Goal: Task Accomplishment & Management: Complete application form

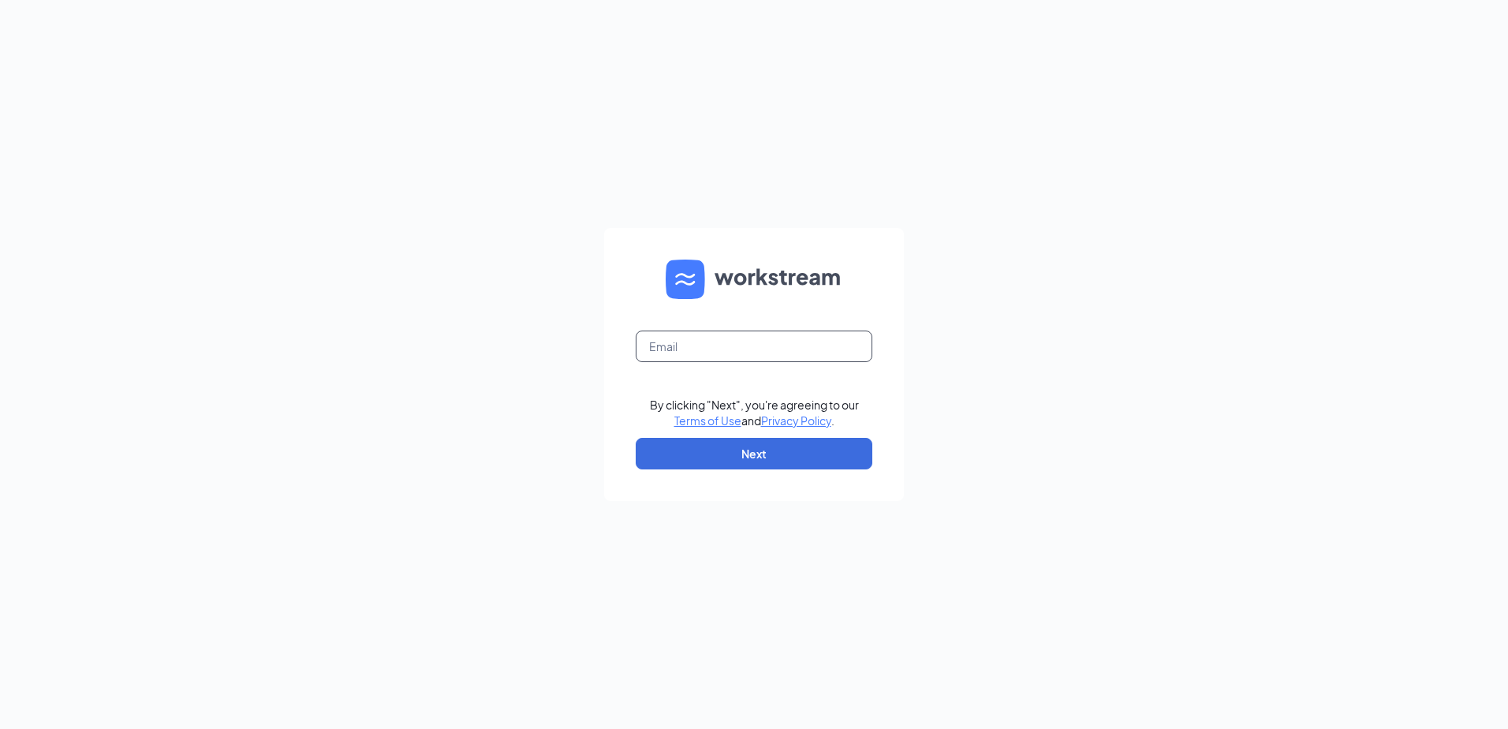
click at [689, 338] on input "text" at bounding box center [754, 347] width 237 height 32
type input "Lzook@jkventures.biz"
click at [704, 447] on button "Next" at bounding box center [754, 454] width 237 height 32
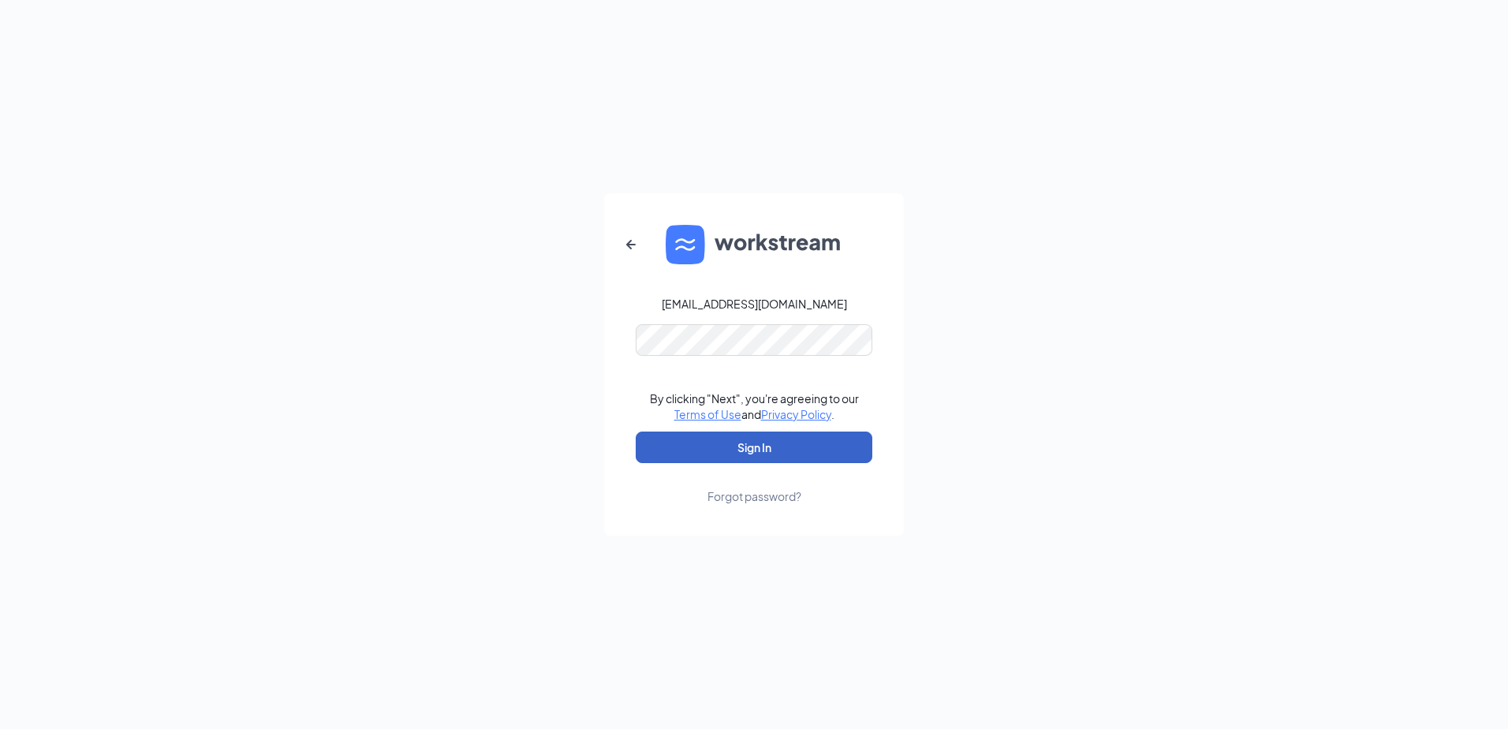
click at [746, 445] on button "Sign In" at bounding box center [754, 448] width 237 height 32
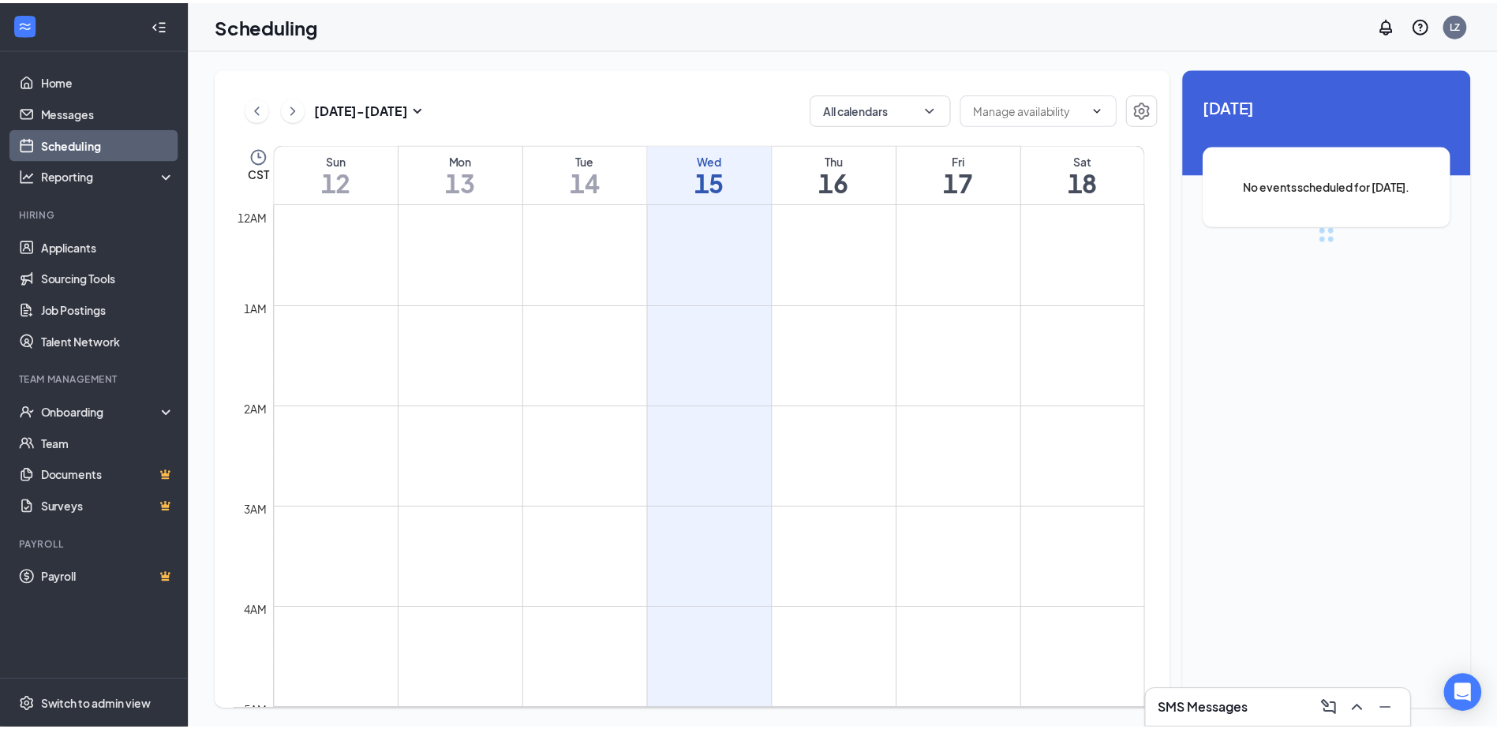
scroll to position [776, 0]
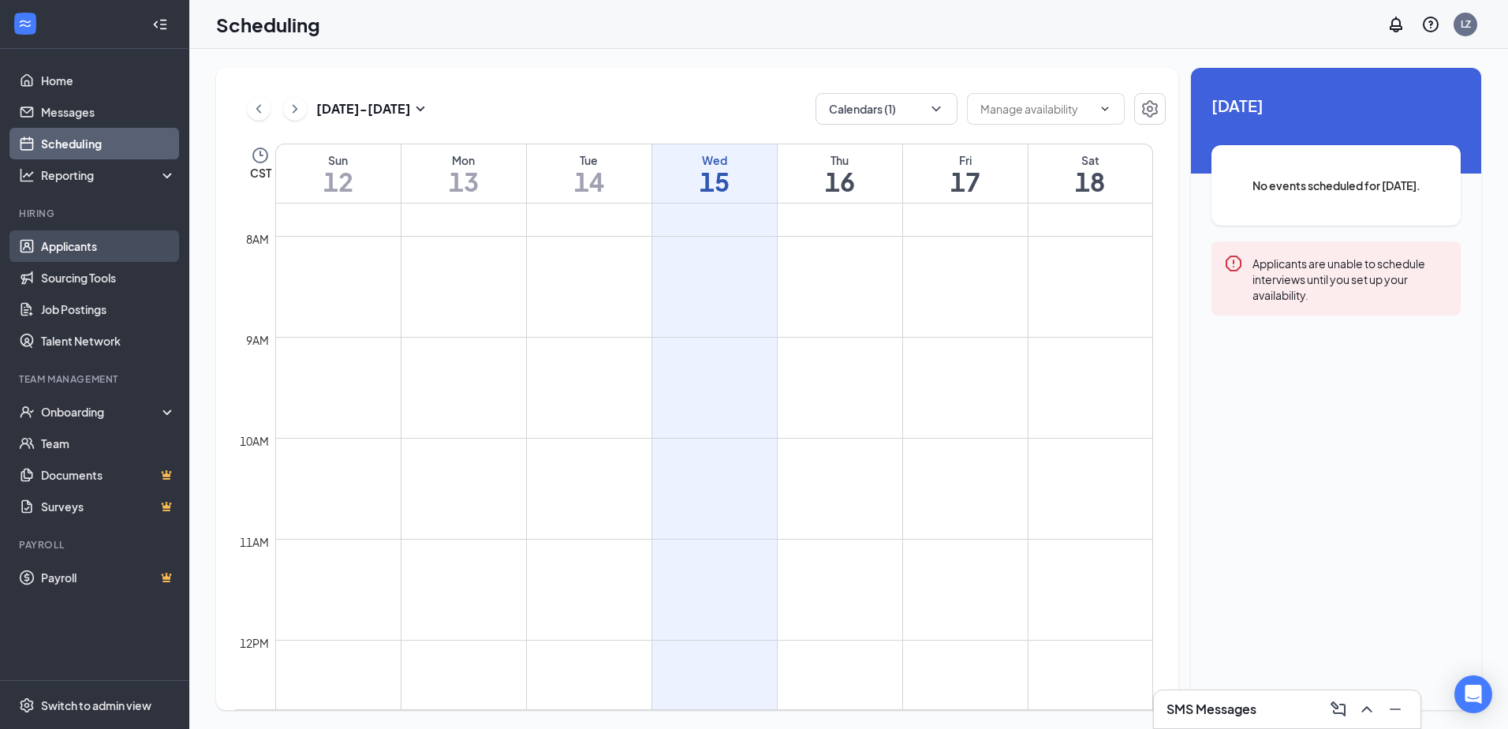
click at [109, 243] on link "Applicants" at bounding box center [108, 246] width 135 height 32
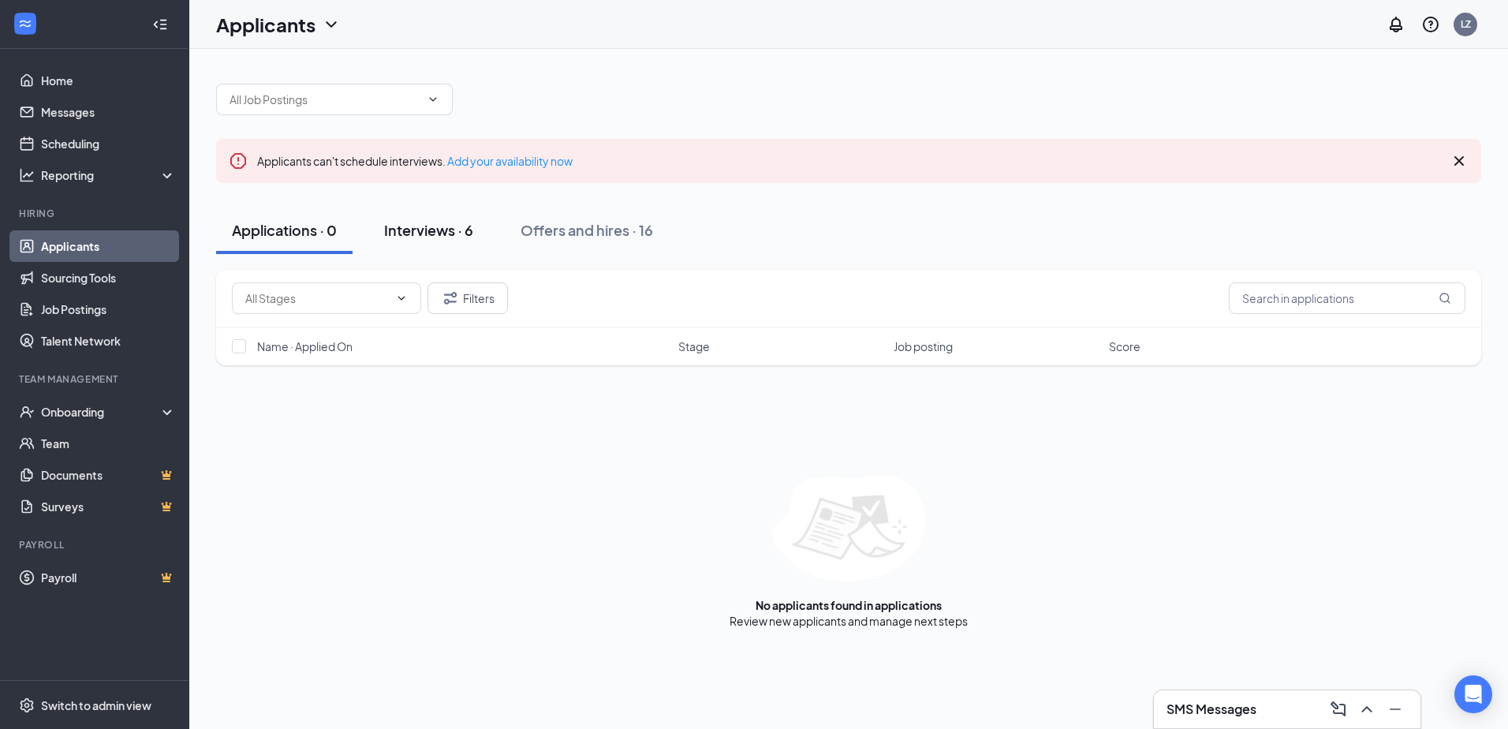
click at [454, 222] on div "Interviews · 6" at bounding box center [428, 230] width 89 height 20
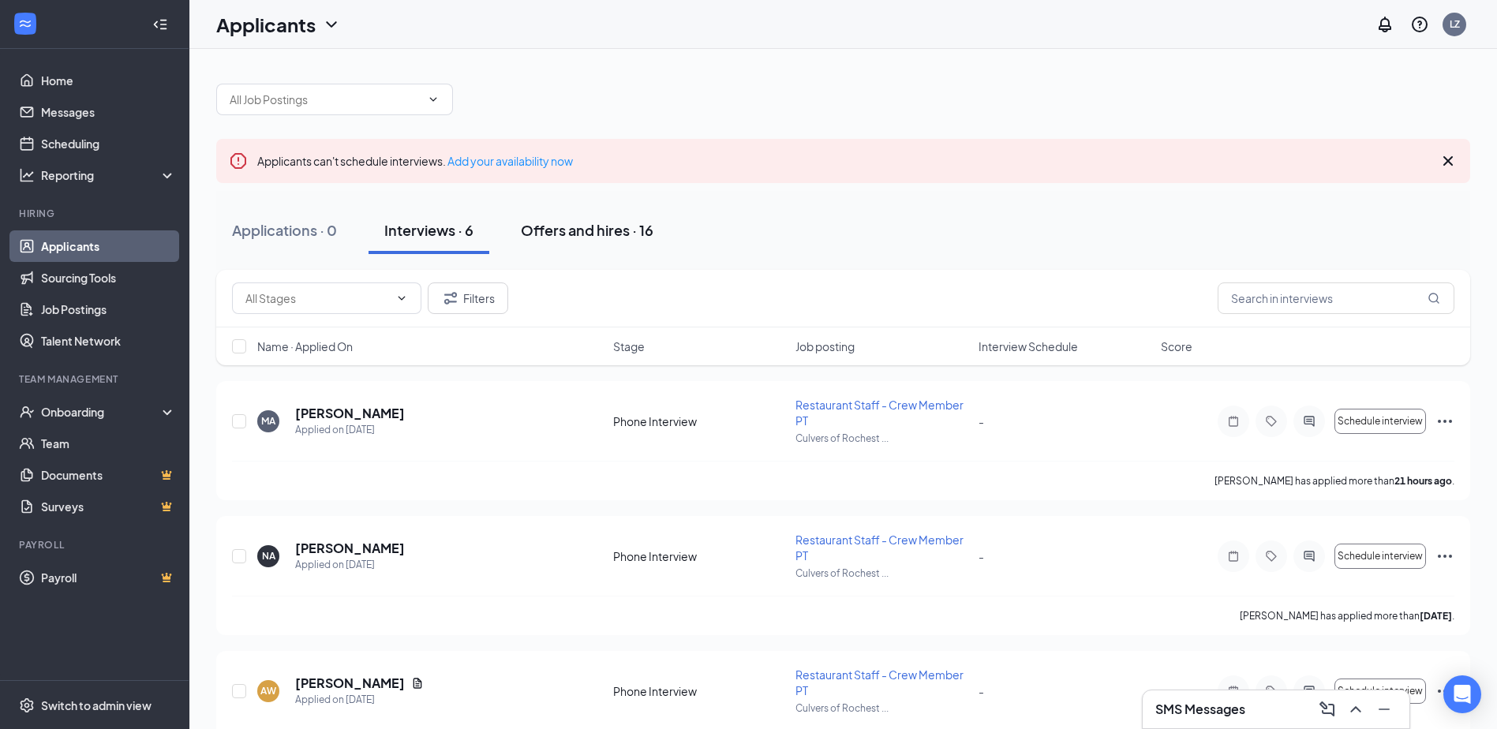
click at [582, 229] on div "Offers and hires · 16" at bounding box center [587, 230] width 133 height 20
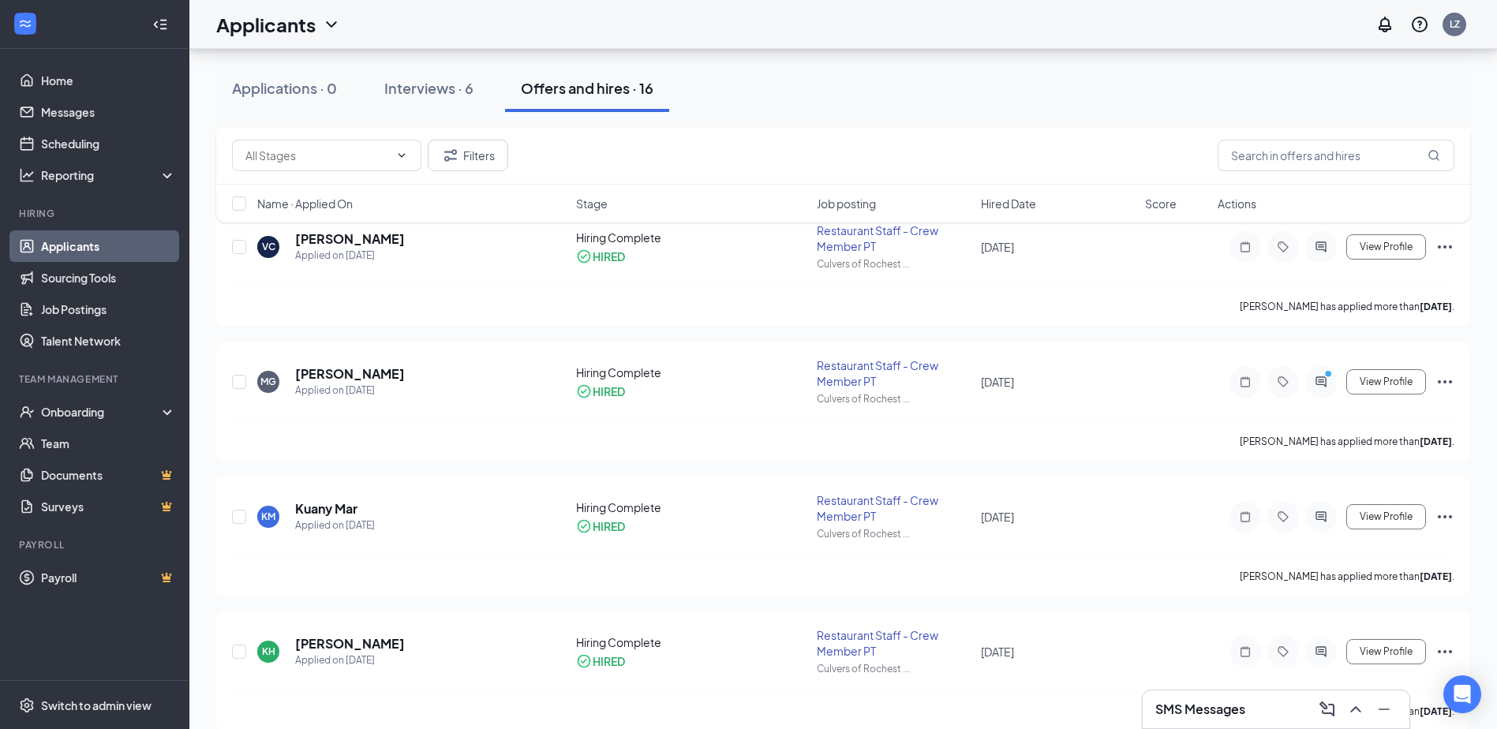
scroll to position [158, 0]
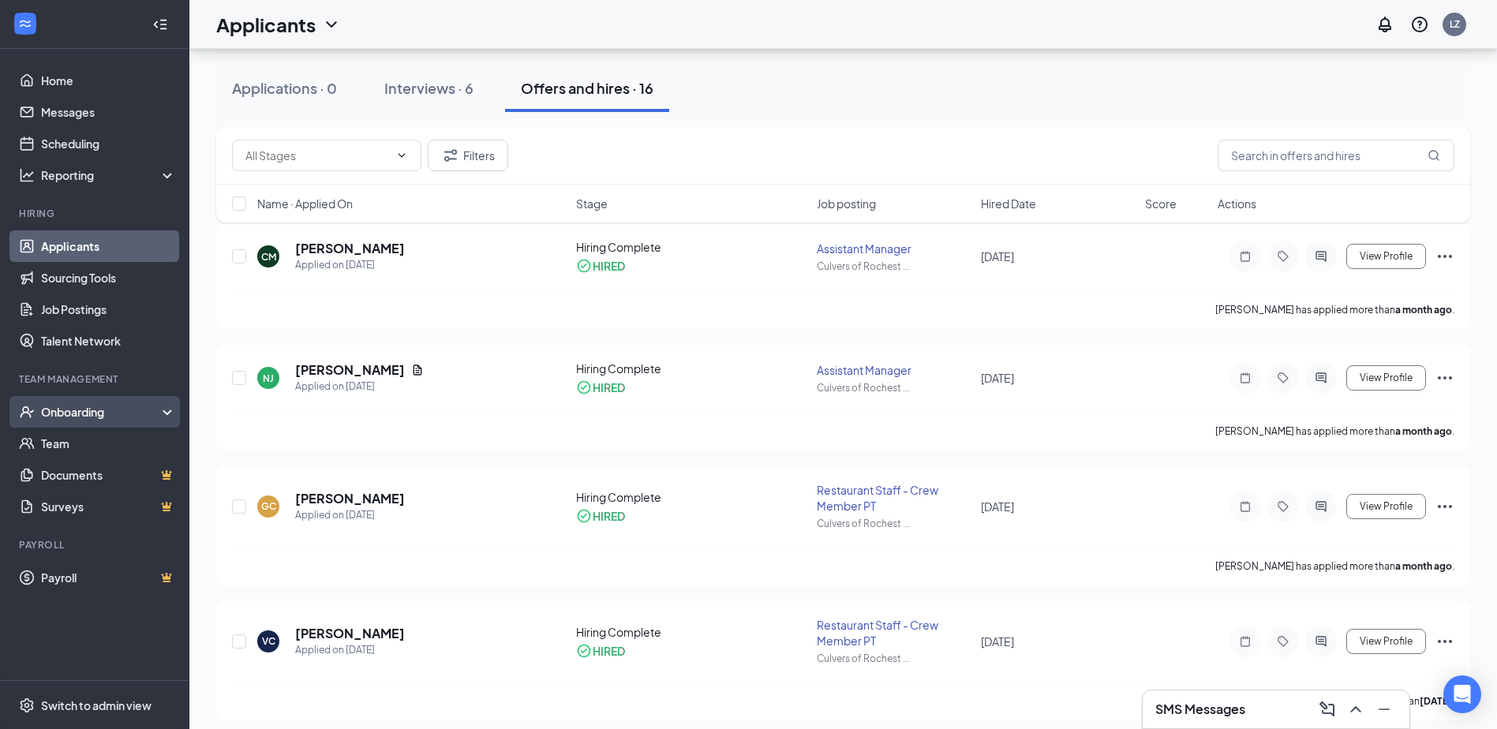
click at [83, 417] on div "Onboarding" at bounding box center [101, 412] width 121 height 16
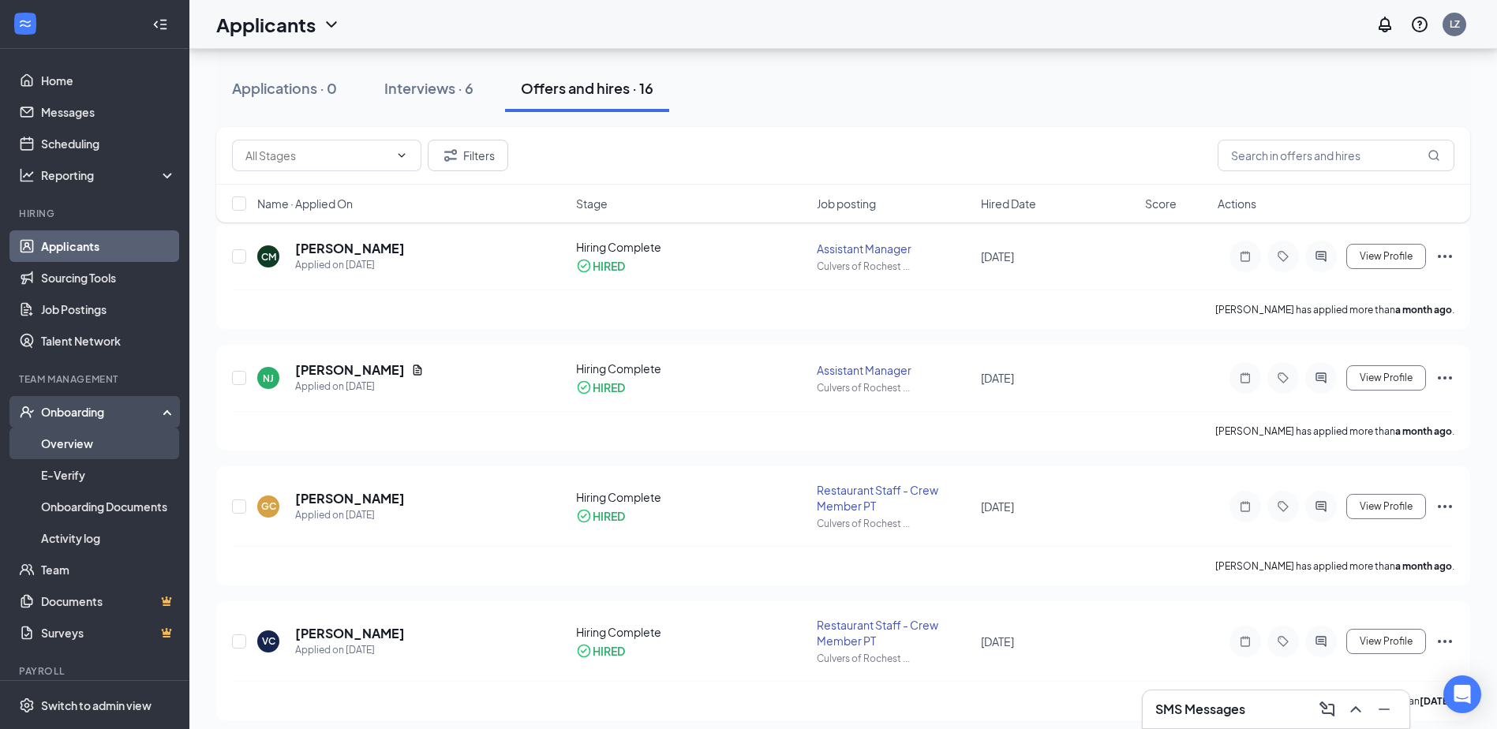
click at [92, 450] on link "Overview" at bounding box center [108, 444] width 135 height 32
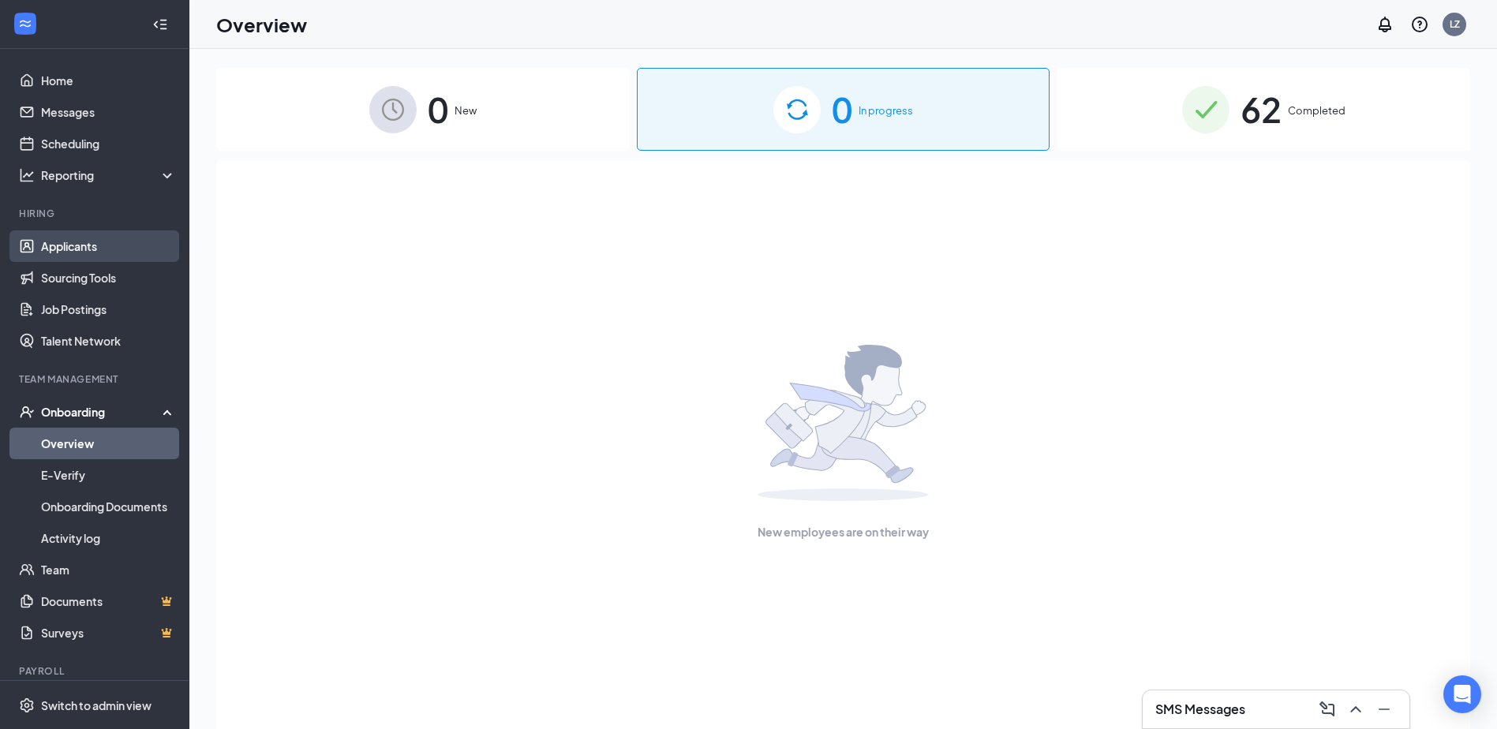
click at [89, 243] on link "Applicants" at bounding box center [108, 246] width 135 height 32
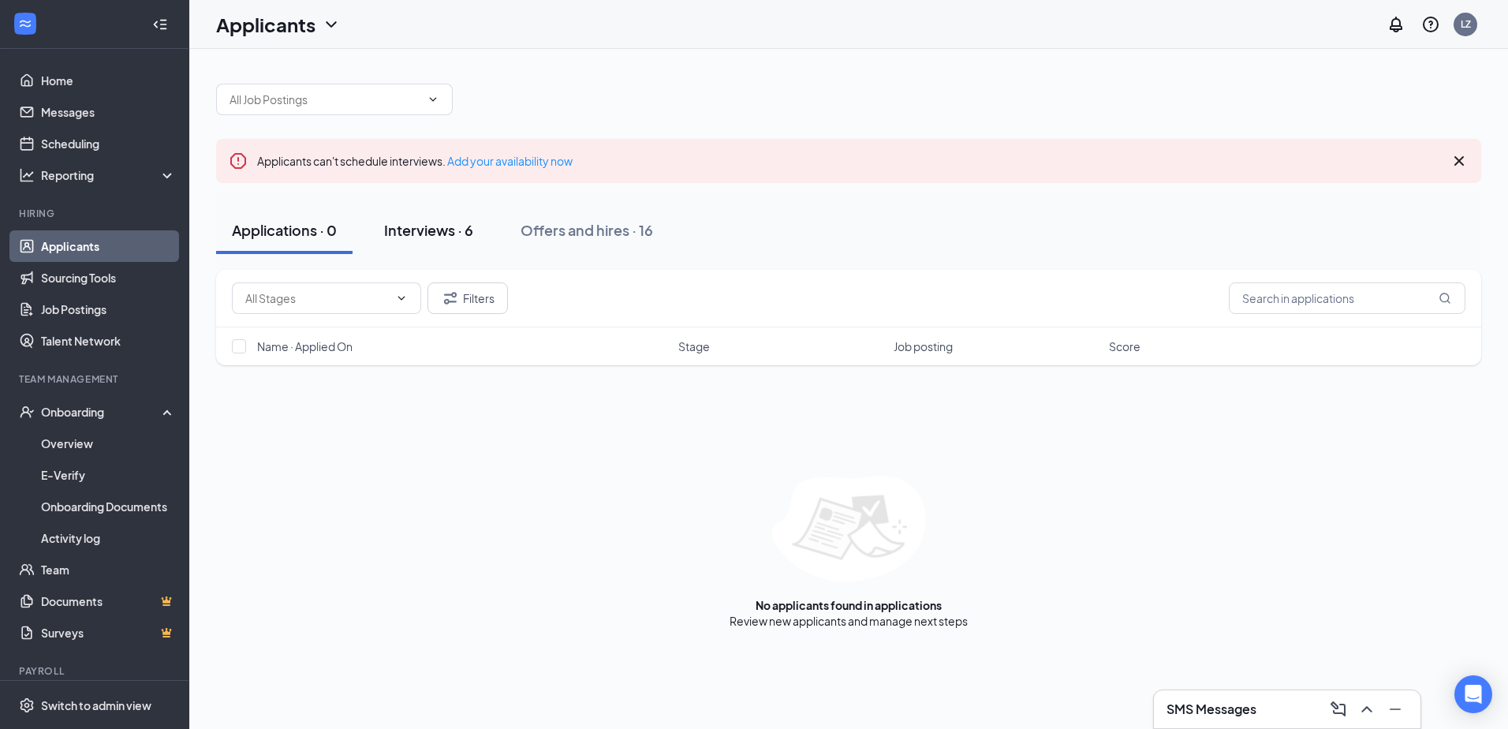
click at [418, 223] on div "Interviews · 6" at bounding box center [428, 230] width 89 height 20
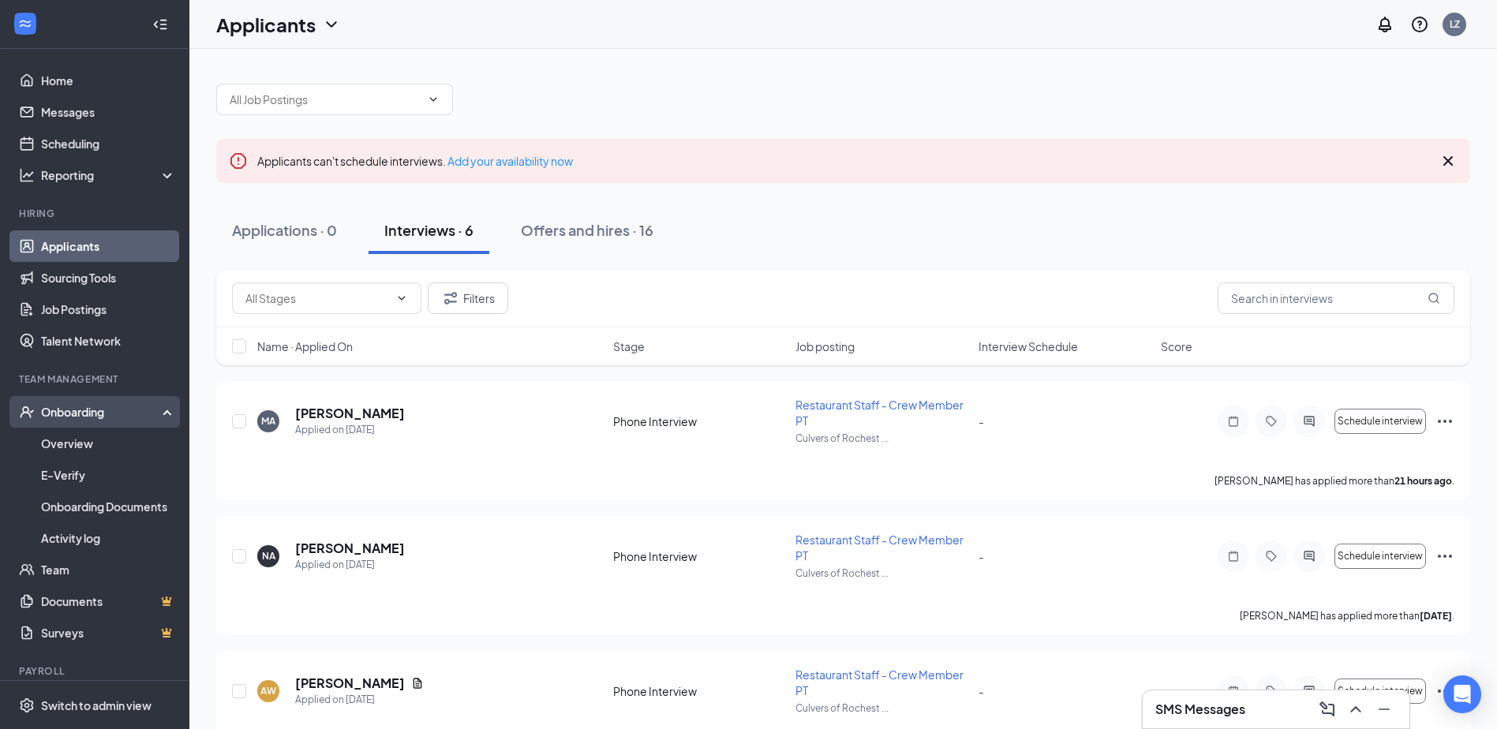
click at [80, 414] on div "Onboarding" at bounding box center [101, 412] width 121 height 16
click at [80, 415] on div "Onboarding" at bounding box center [101, 412] width 121 height 16
click at [73, 449] on link "Overview" at bounding box center [108, 444] width 135 height 32
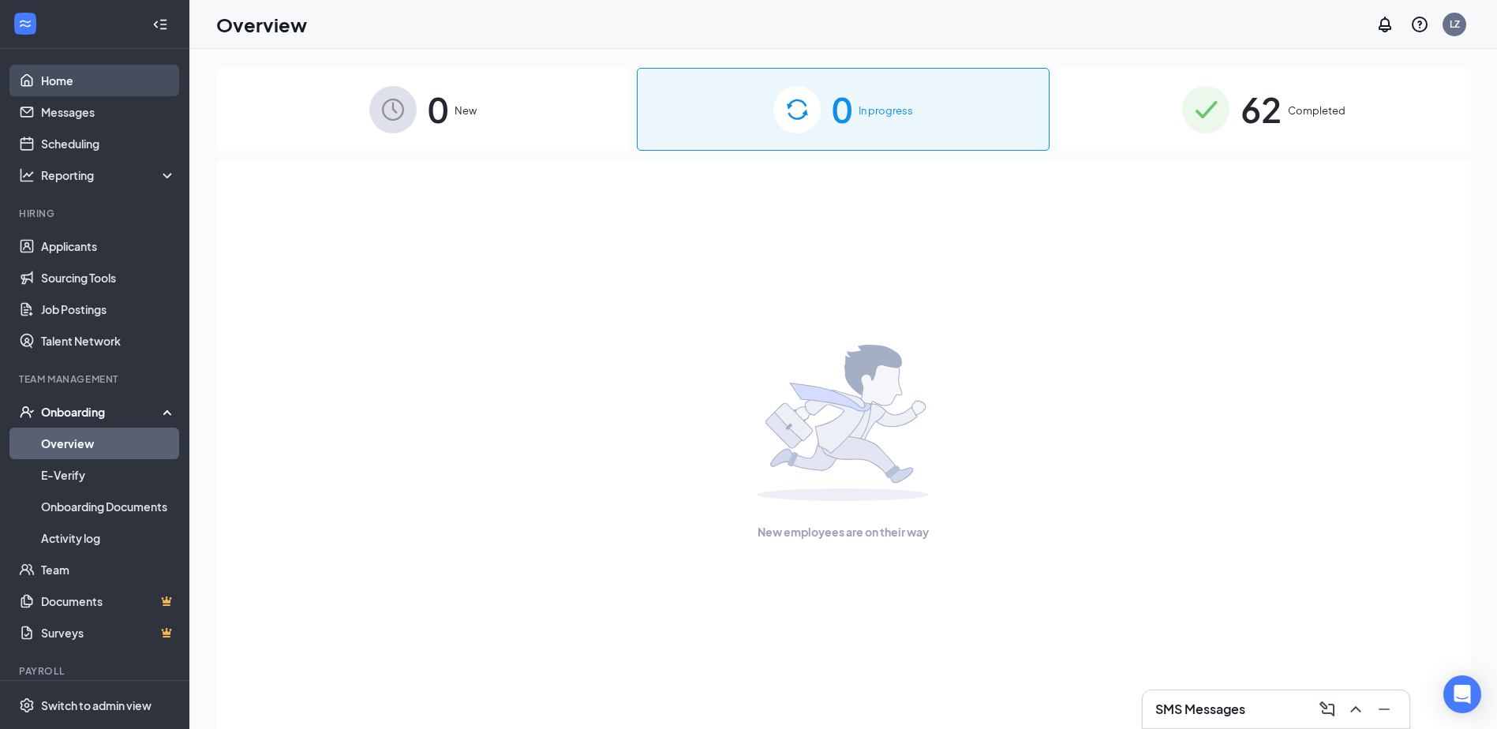
click at [84, 88] on link "Home" at bounding box center [108, 81] width 135 height 32
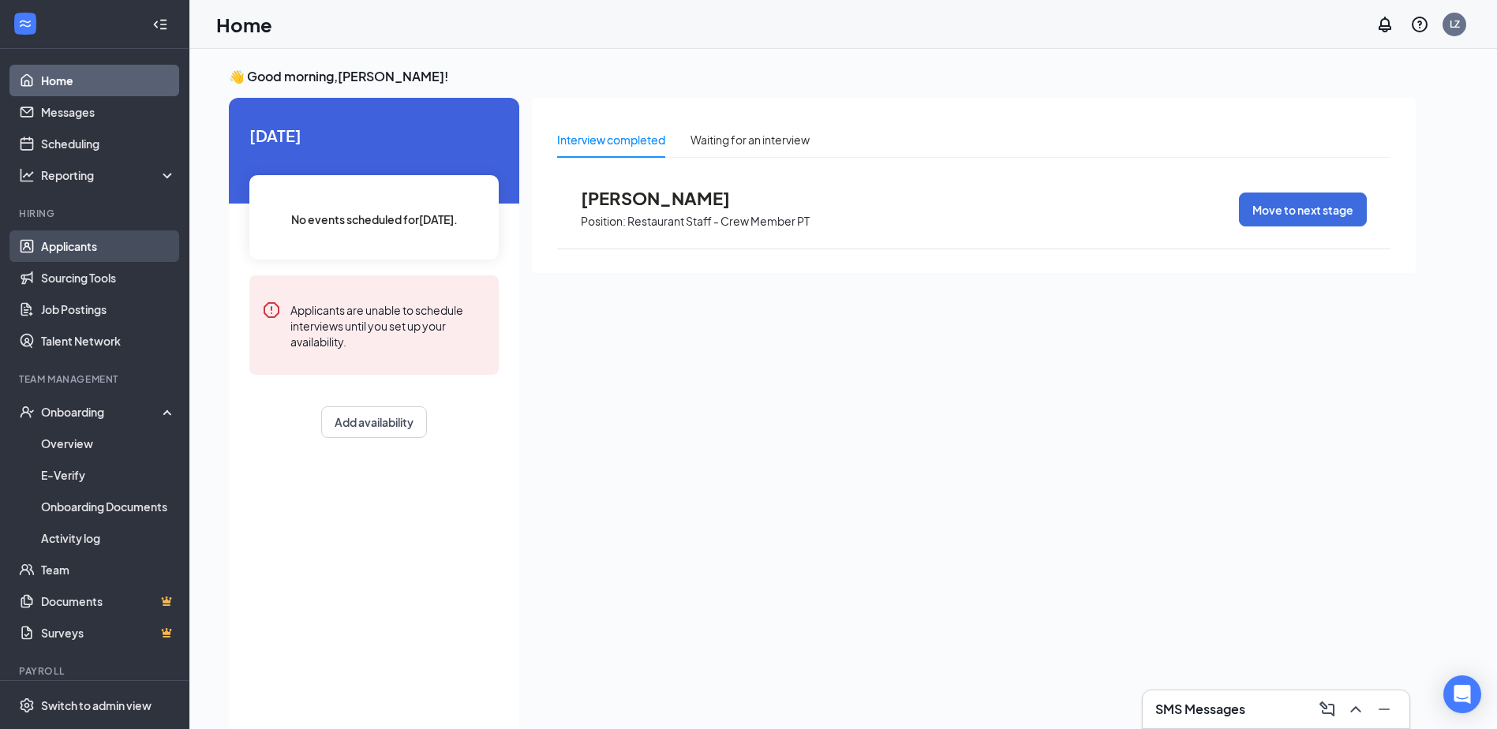
click at [129, 243] on link "Applicants" at bounding box center [108, 246] width 135 height 32
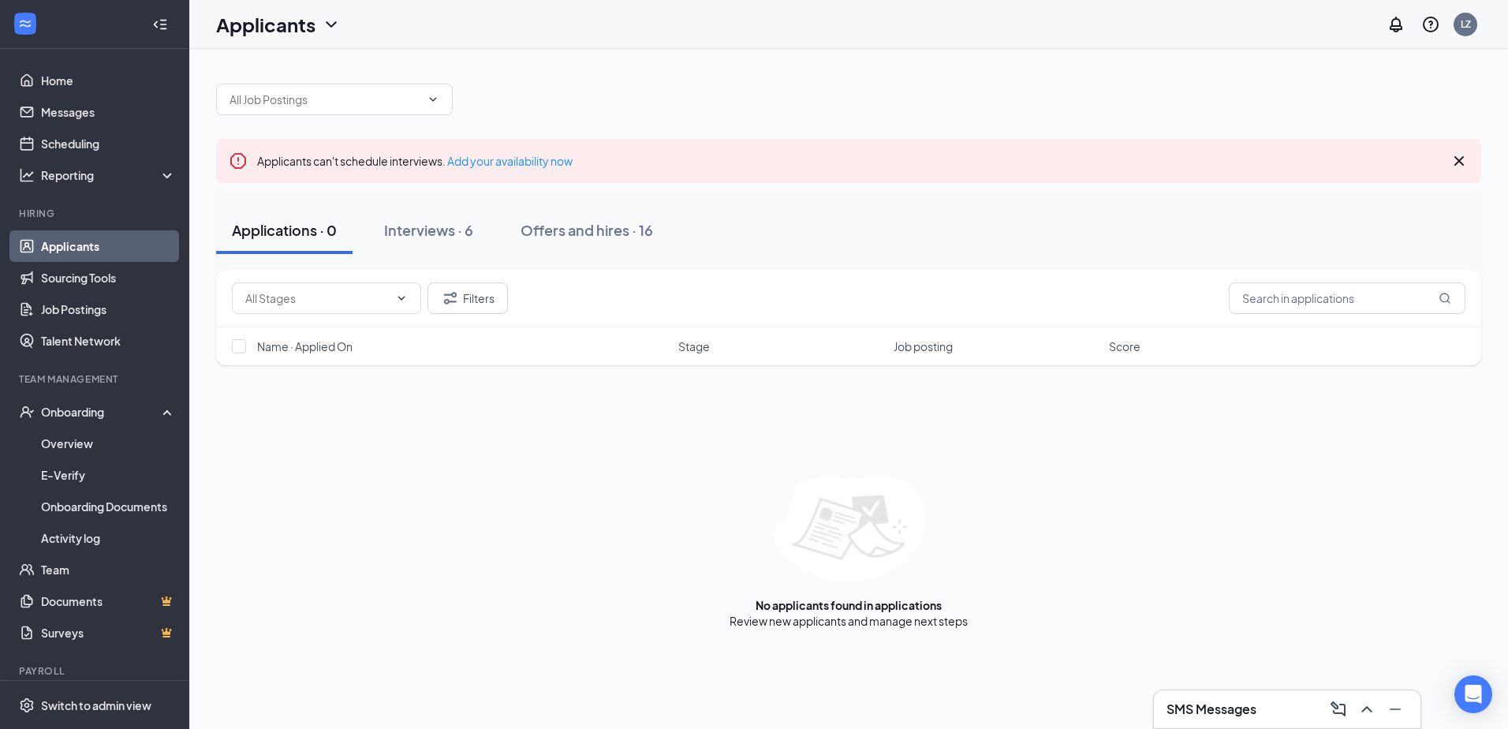
click at [1464, 159] on icon "Cross" at bounding box center [1459, 160] width 19 height 19
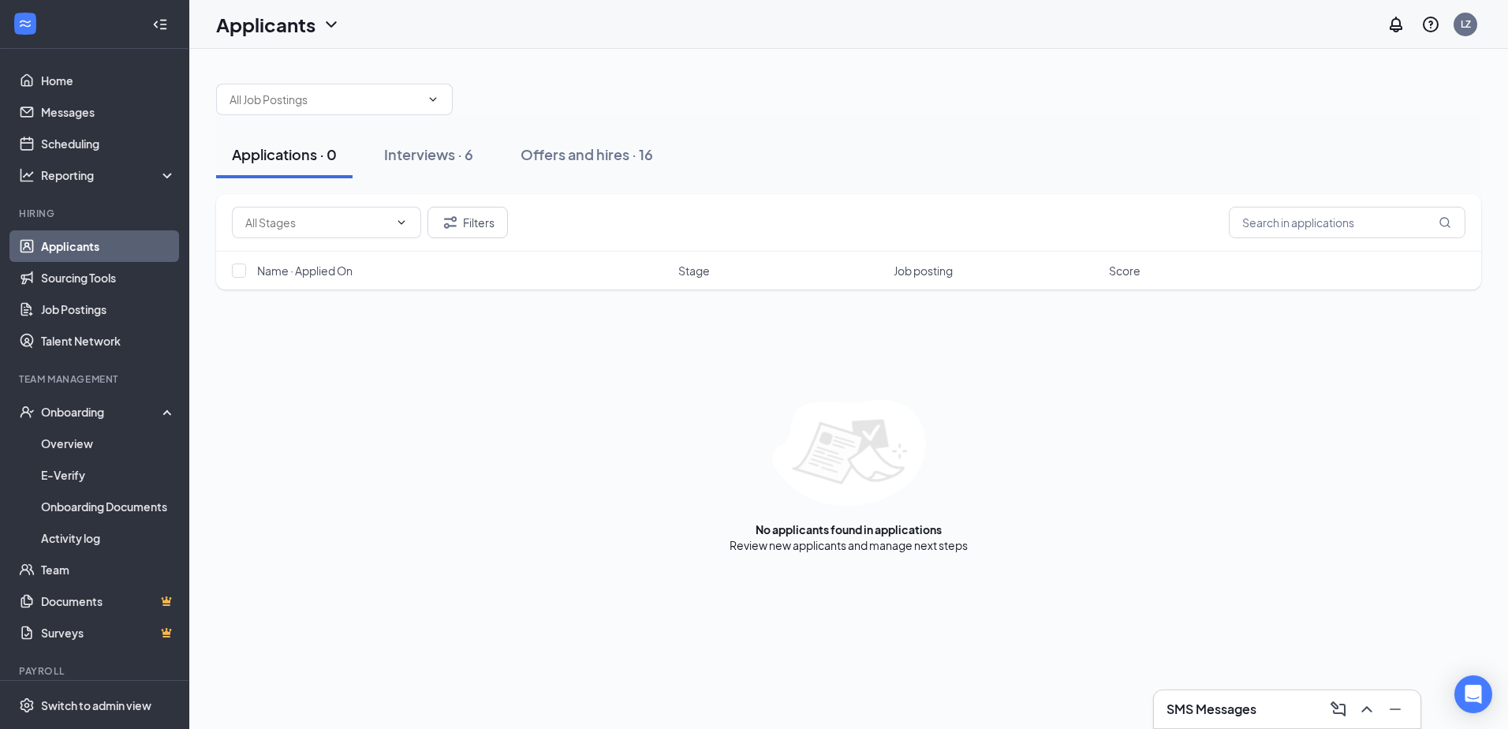
click at [1267, 704] on div "SMS Messages" at bounding box center [1287, 709] width 241 height 25
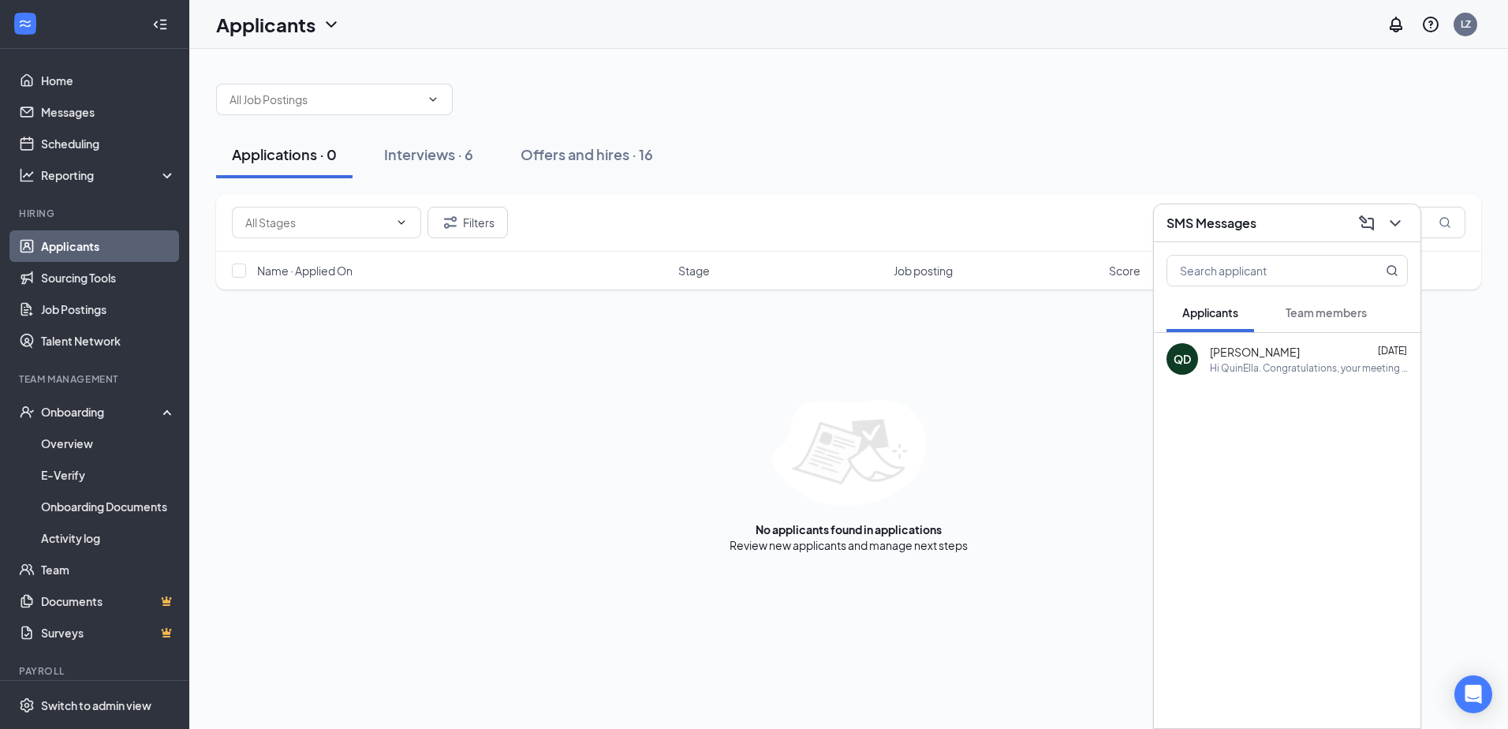
click at [1299, 303] on button "Team members" at bounding box center [1326, 312] width 113 height 39
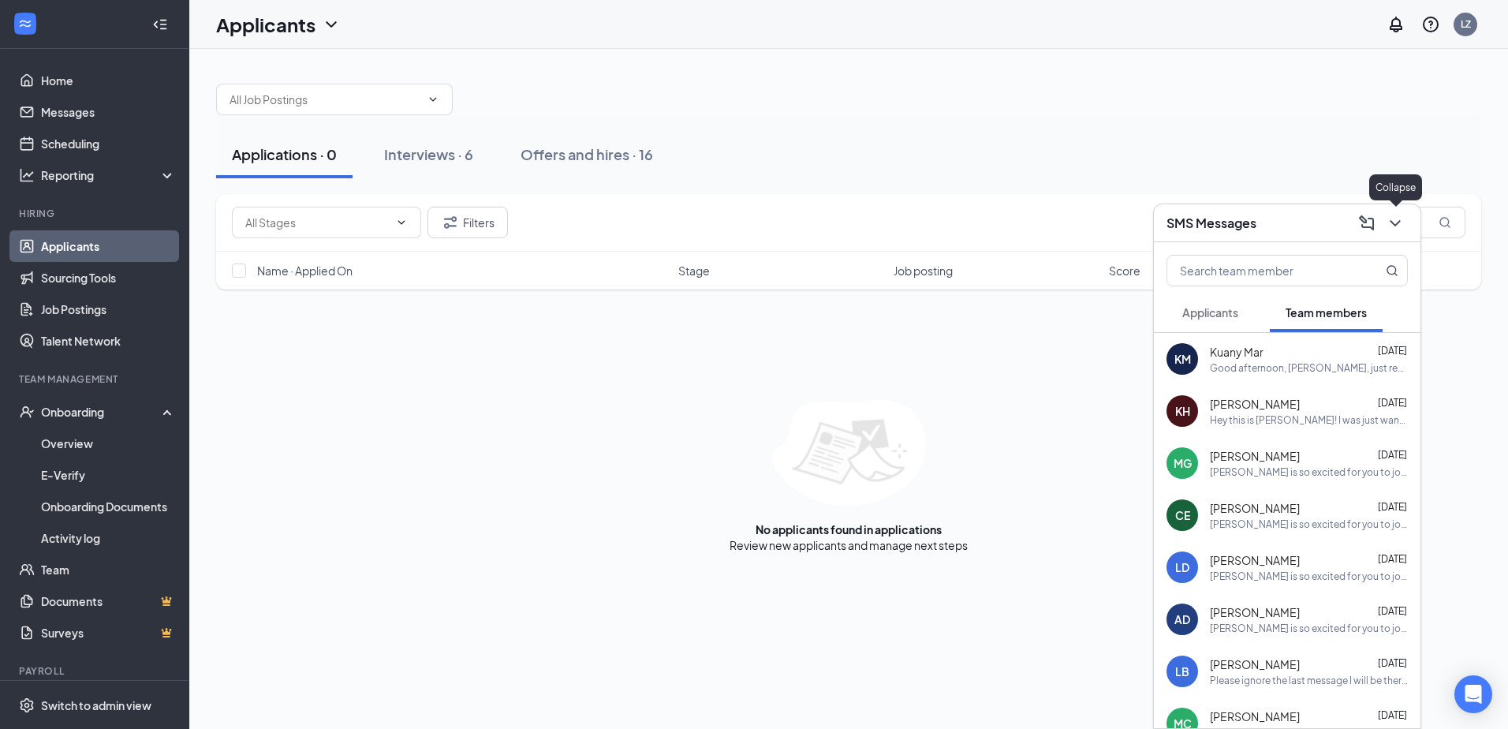
click at [1400, 222] on icon "ChevronDown" at bounding box center [1395, 223] width 19 height 19
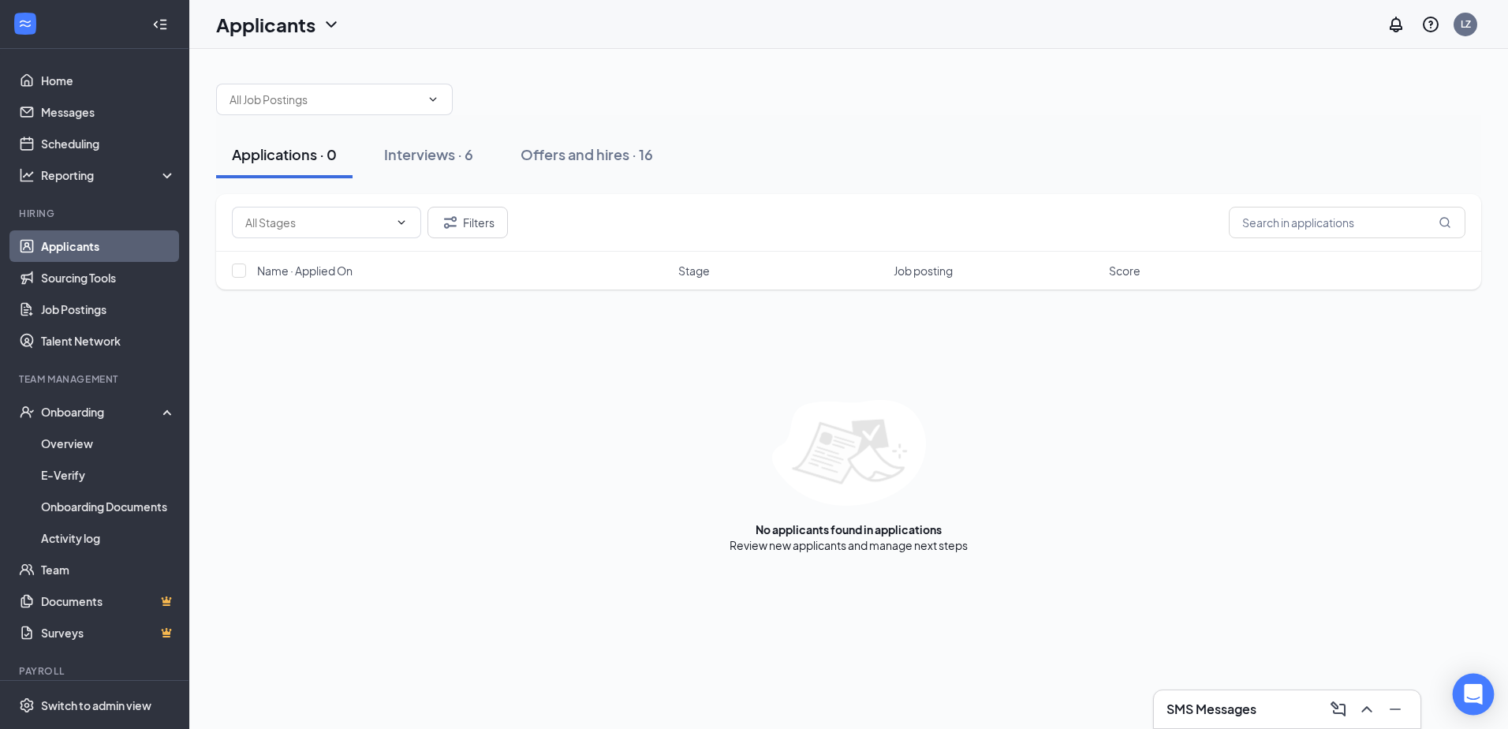
click at [1462, 691] on div "Open Intercom Messenger" at bounding box center [1474, 695] width 42 height 42
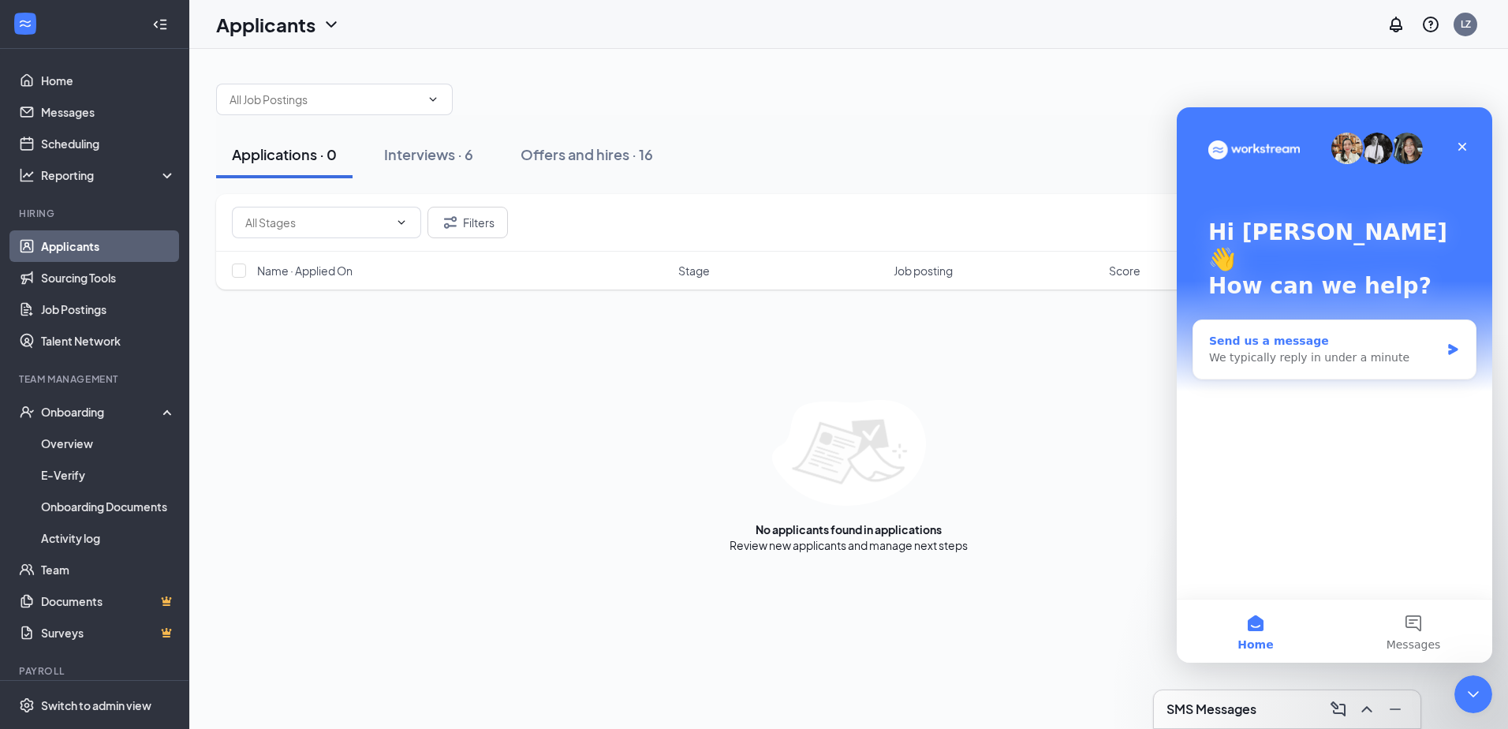
click at [1384, 333] on div "Send us a message" at bounding box center [1324, 341] width 231 height 17
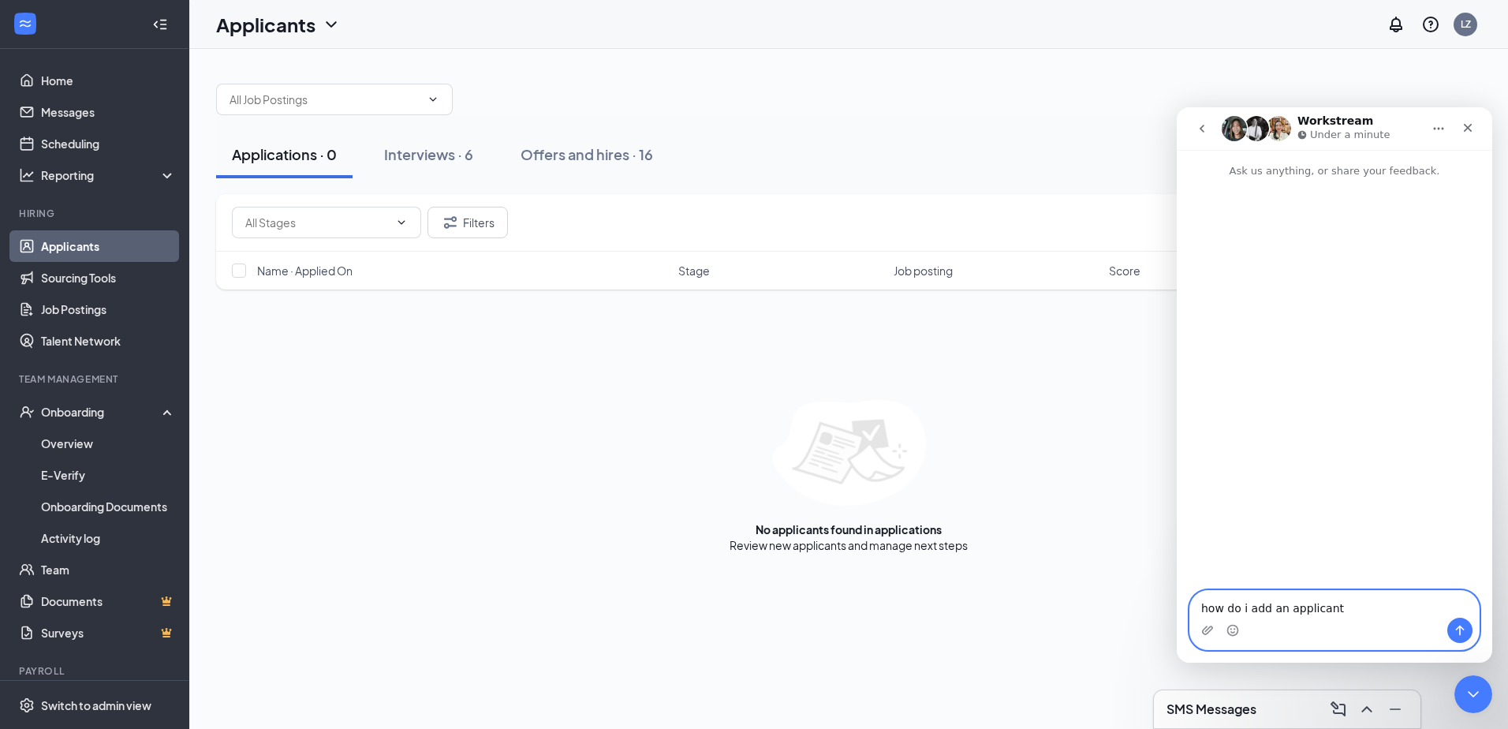
click at [1247, 610] on textarea "how do i add an applicant" at bounding box center [1335, 604] width 289 height 27
type textarea "how do I add an applicant"
click at [1466, 631] on icon "Send a message…" at bounding box center [1460, 630] width 13 height 13
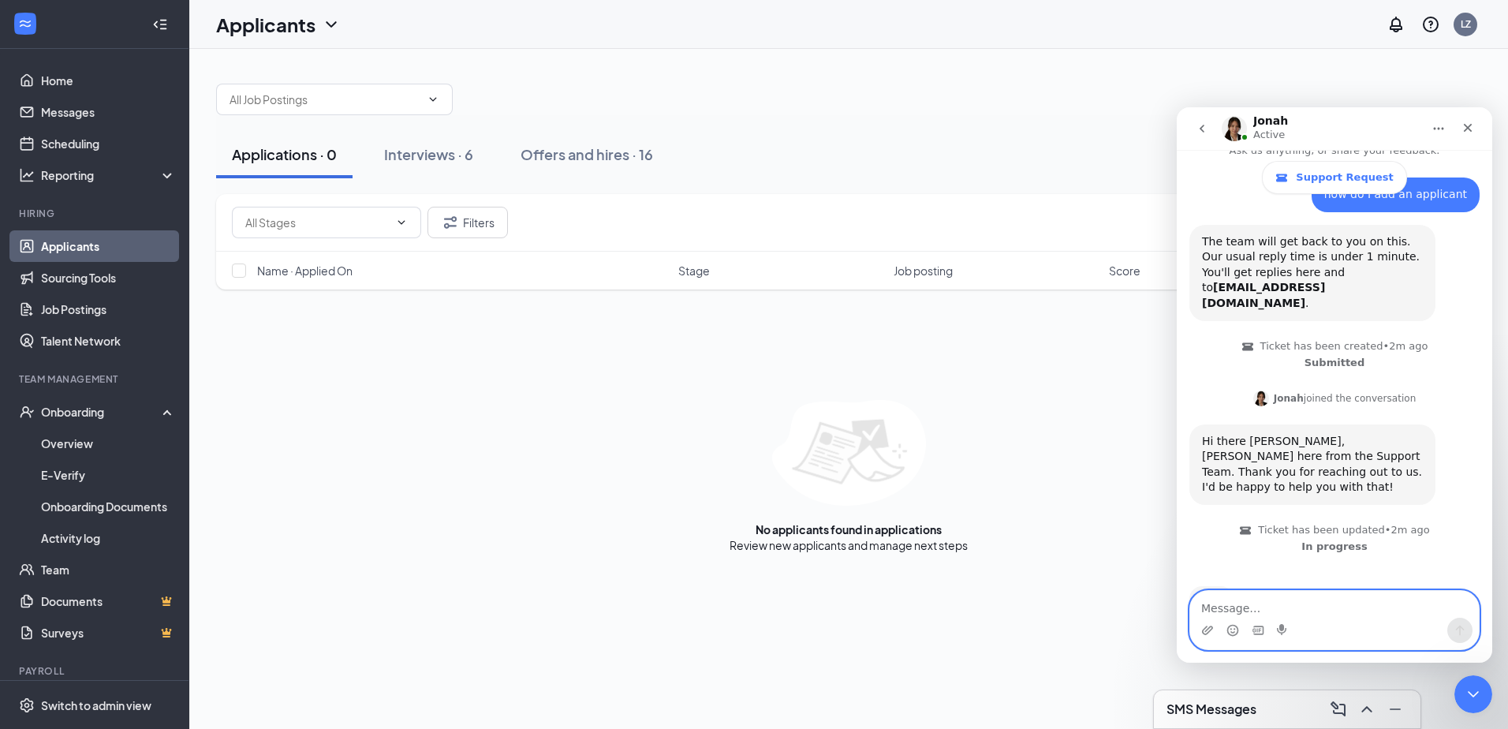
scroll to position [80, 0]
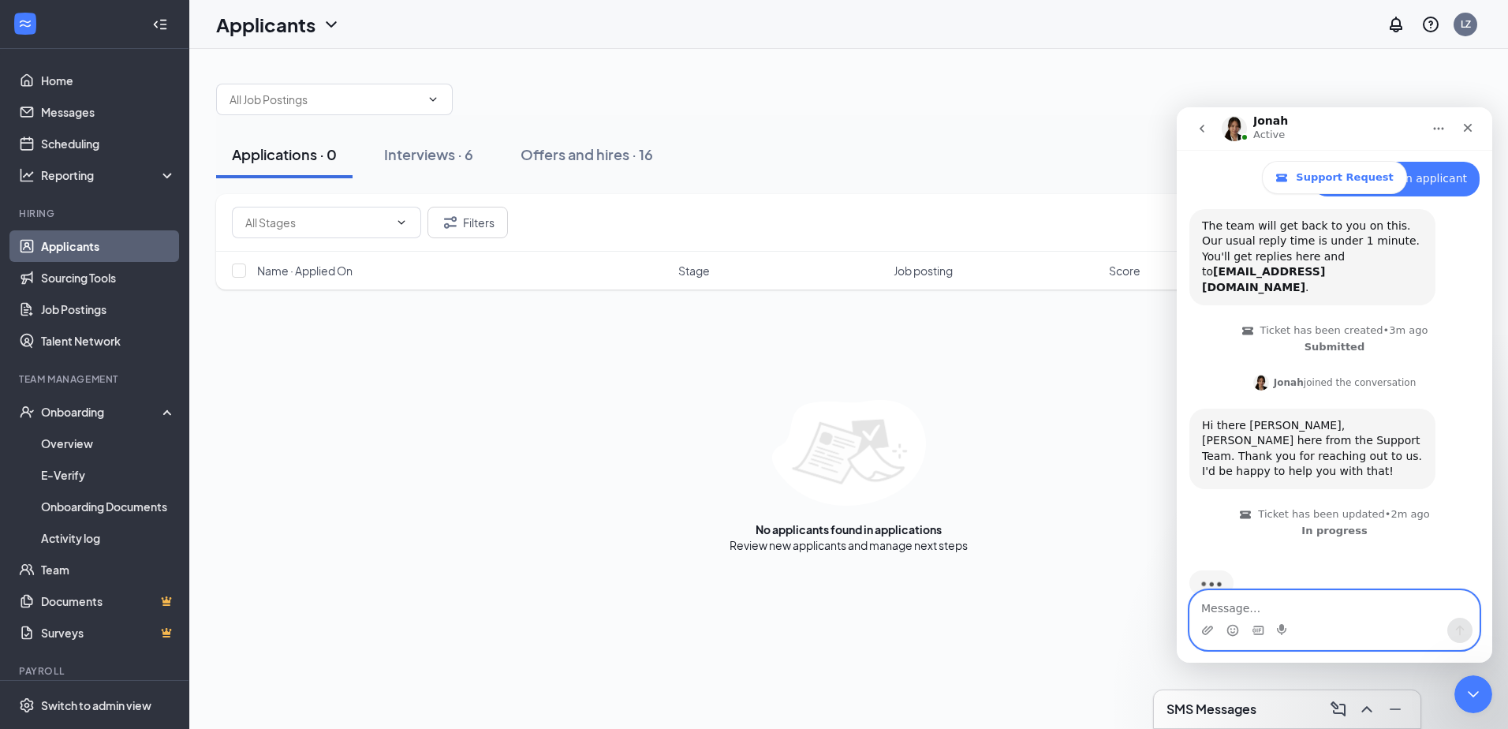
click at [1306, 603] on textarea "Message…" at bounding box center [1335, 604] width 289 height 27
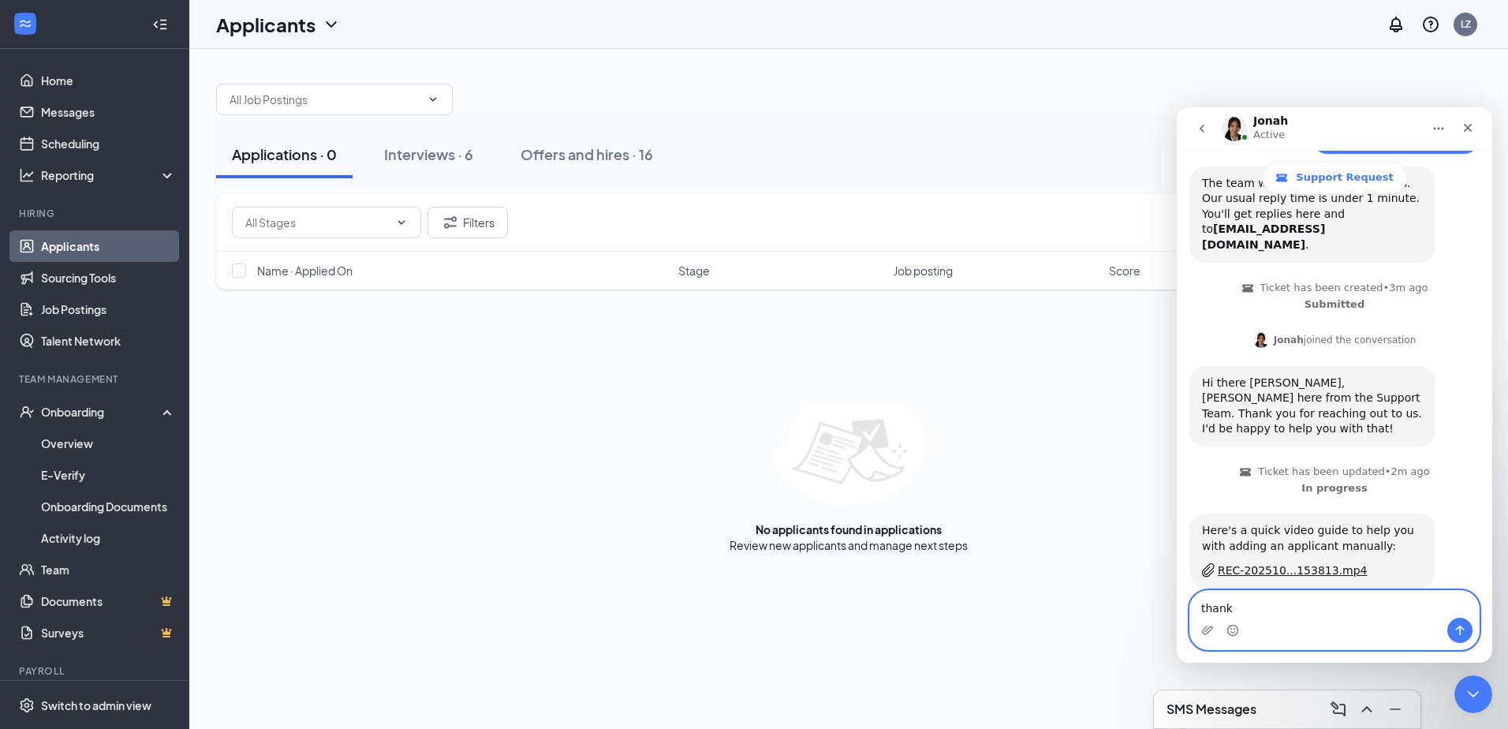
type textarea "thanks"
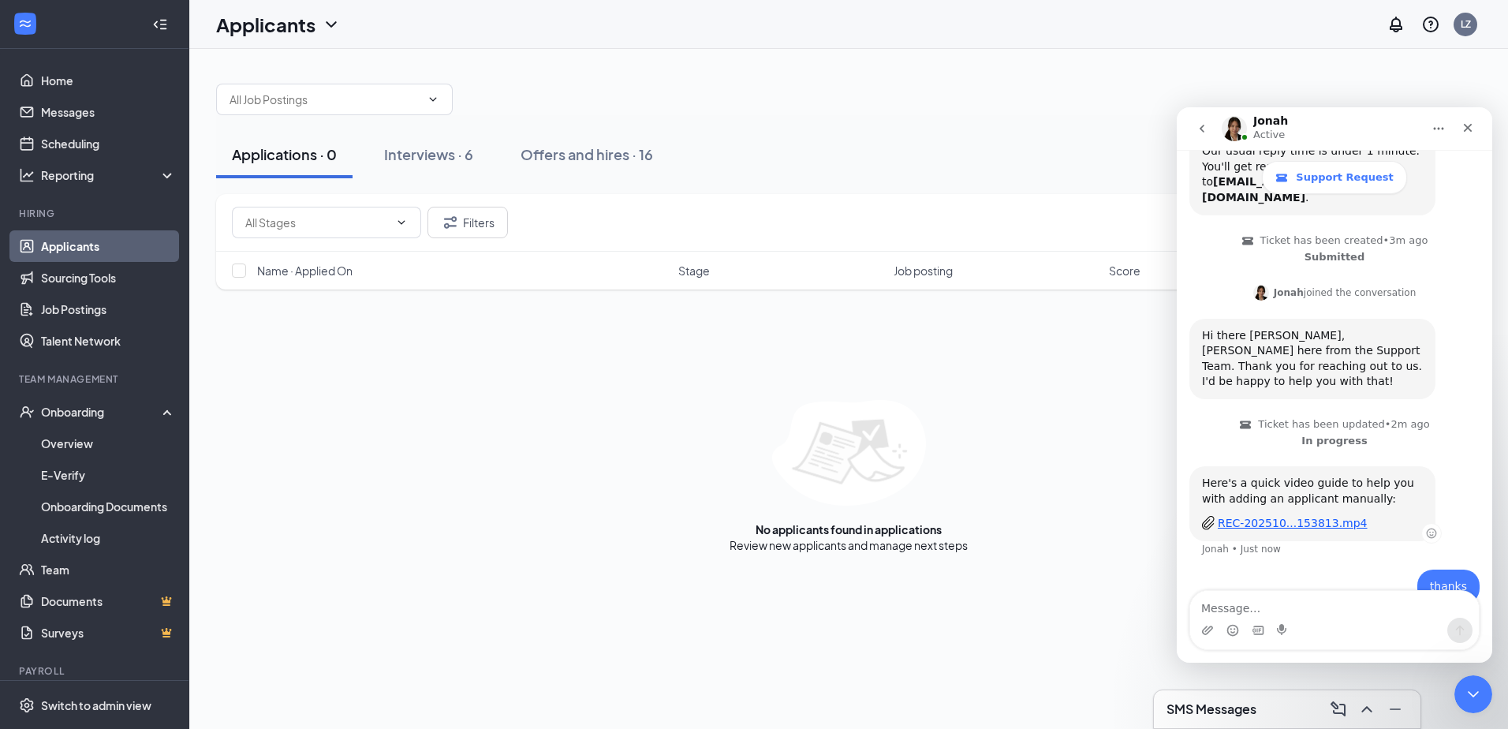
click at [1313, 515] on div "REC-202510...153813.mp4" at bounding box center [1293, 523] width 150 height 17
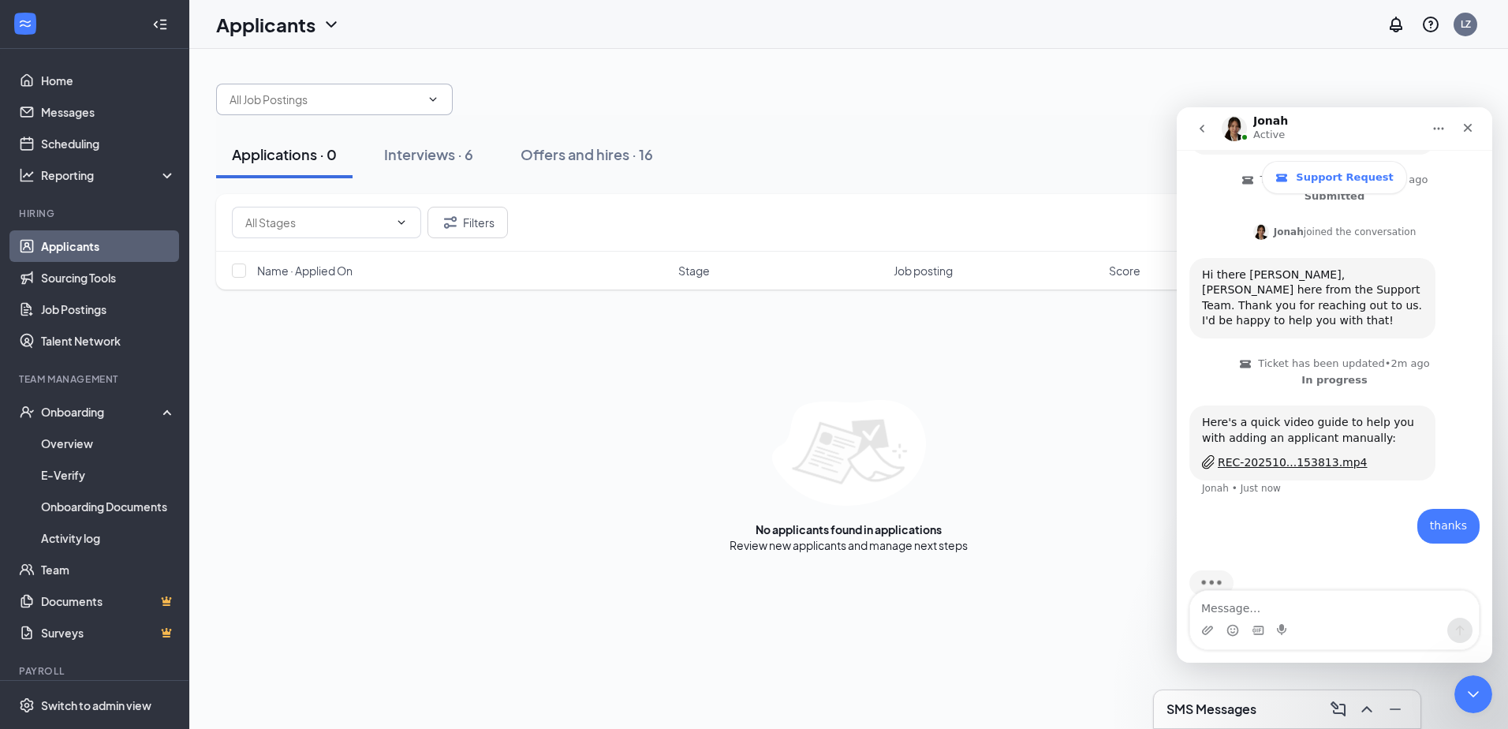
click at [317, 96] on input "text" at bounding box center [325, 99] width 191 height 17
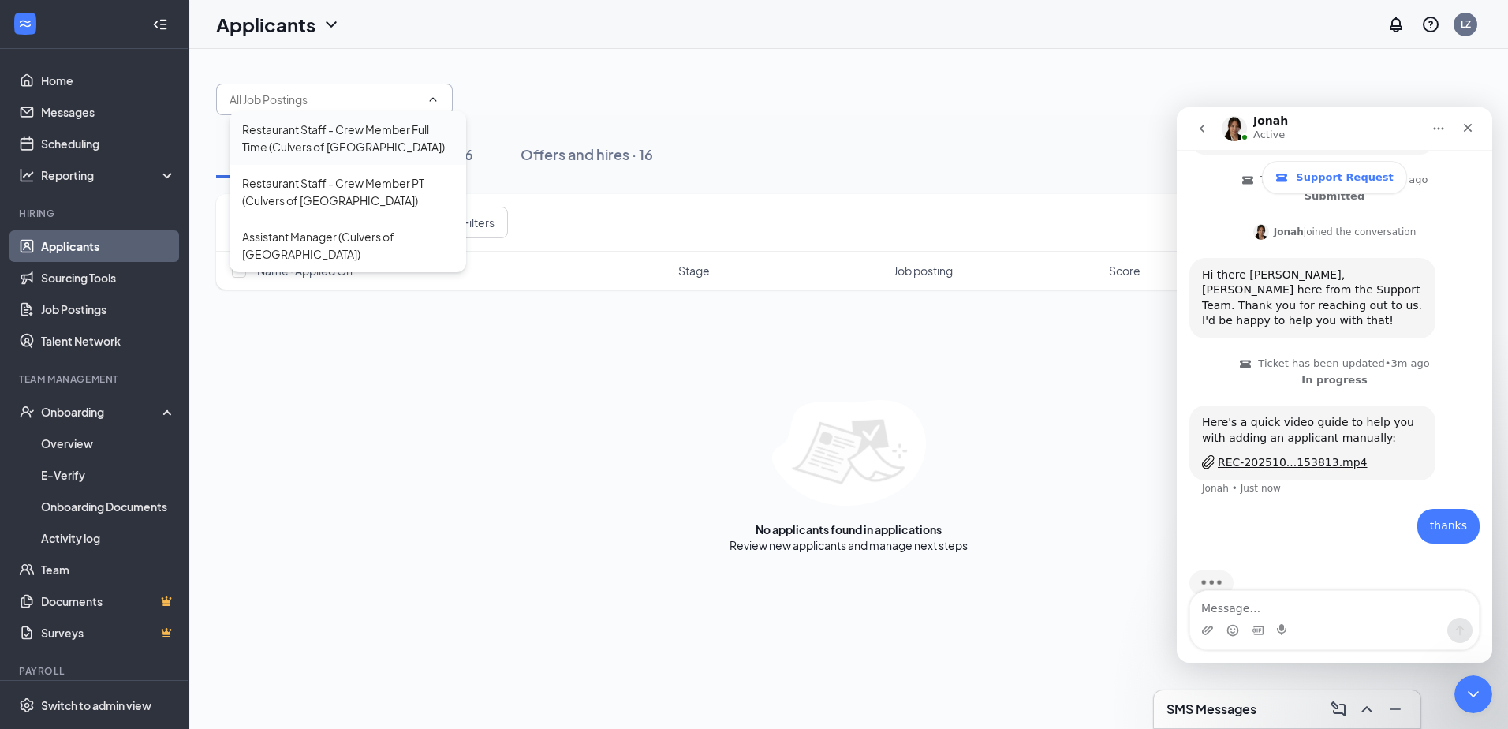
click at [403, 137] on div "Restaurant Staff - Crew Member Full Time (Culvers of [GEOGRAPHIC_DATA])" at bounding box center [347, 138] width 211 height 35
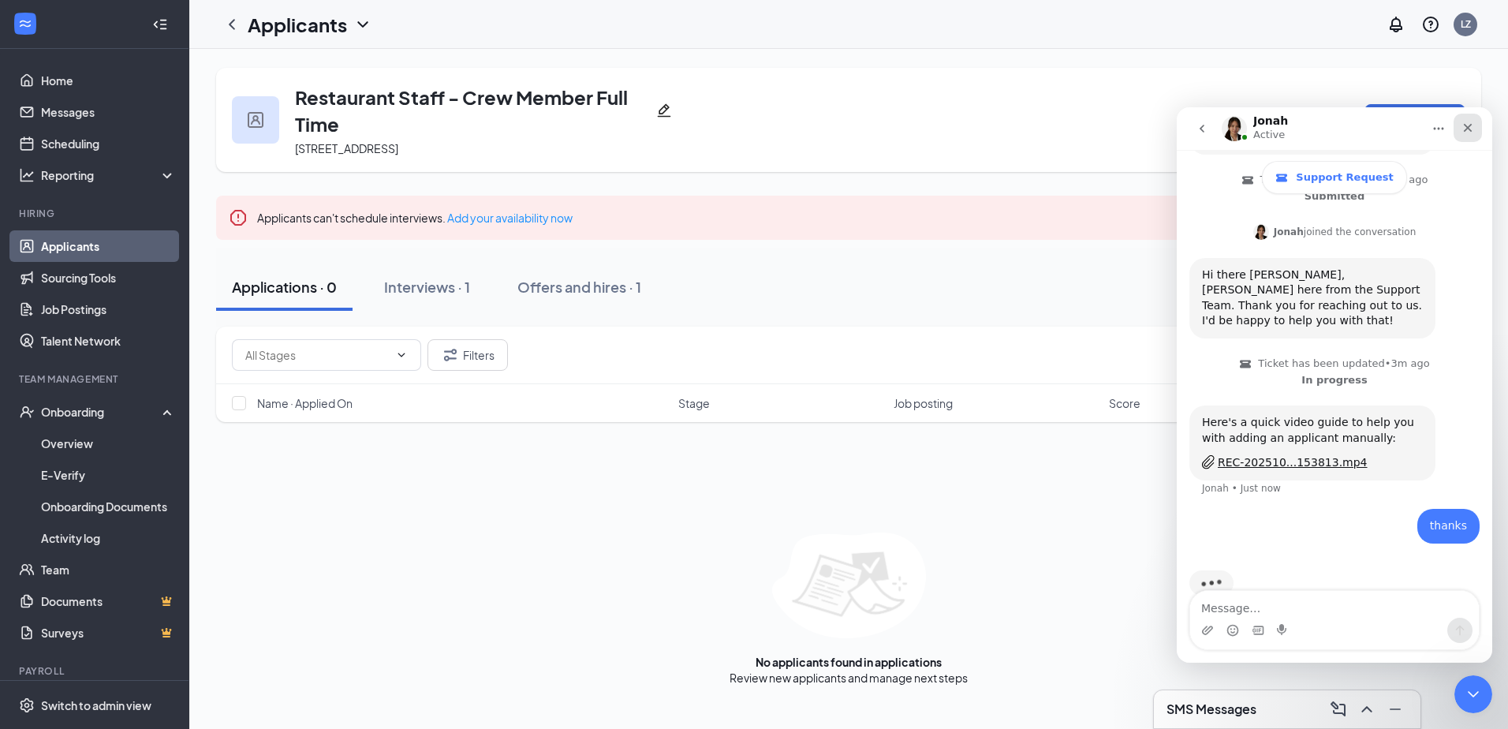
click at [1467, 131] on icon "Close" at bounding box center [1468, 127] width 13 height 13
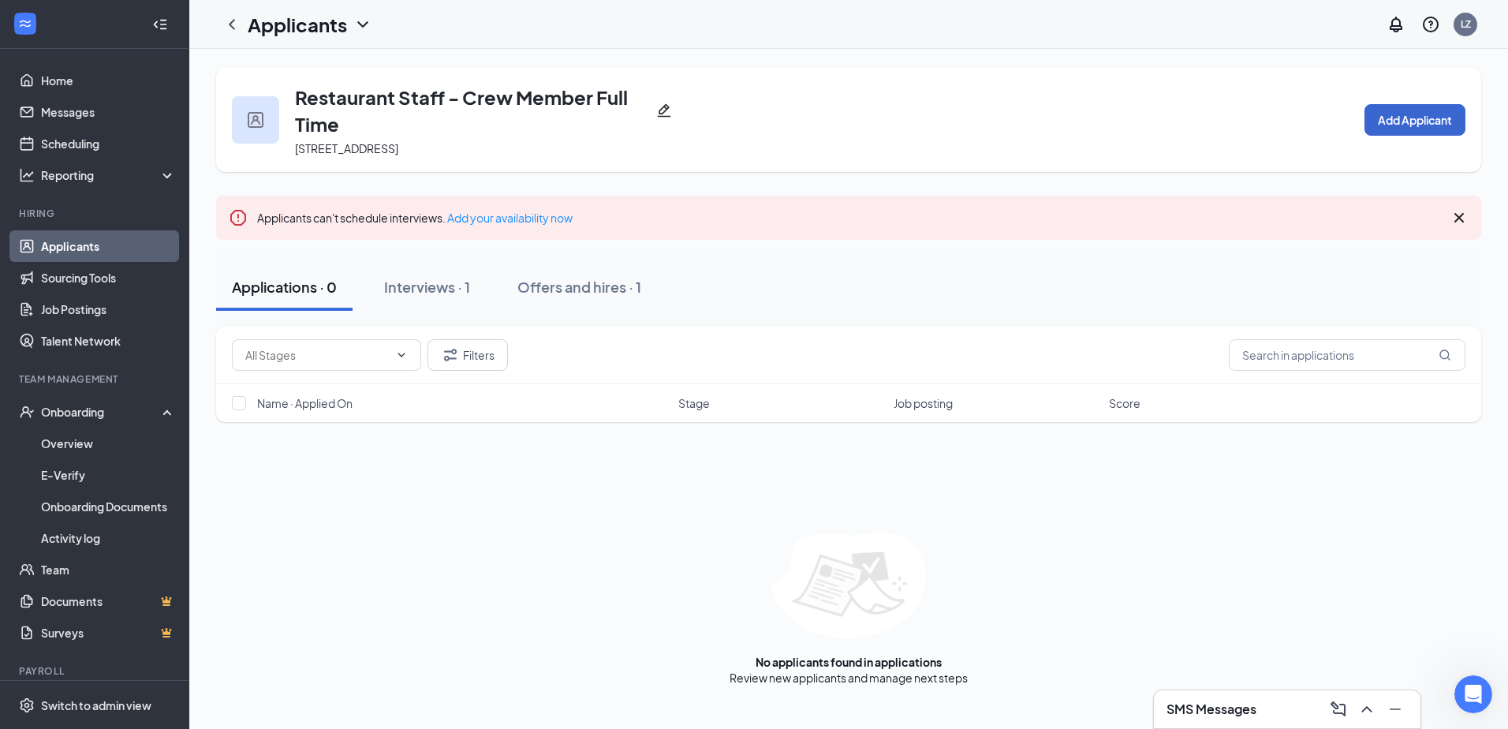
scroll to position [231, 0]
click at [1405, 121] on button "Add Applicant" at bounding box center [1415, 120] width 101 height 32
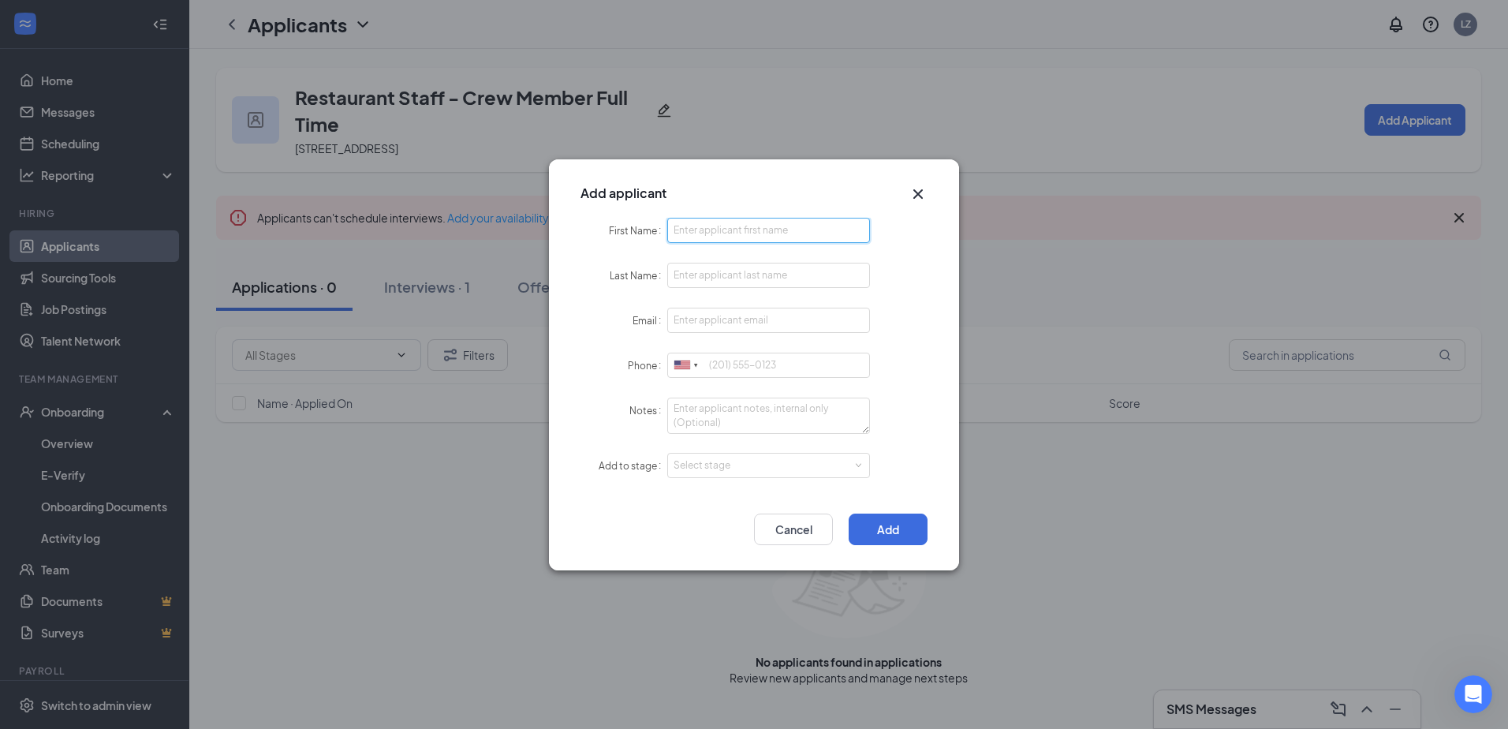
click at [772, 242] on input "First Name" at bounding box center [768, 230] width 203 height 25
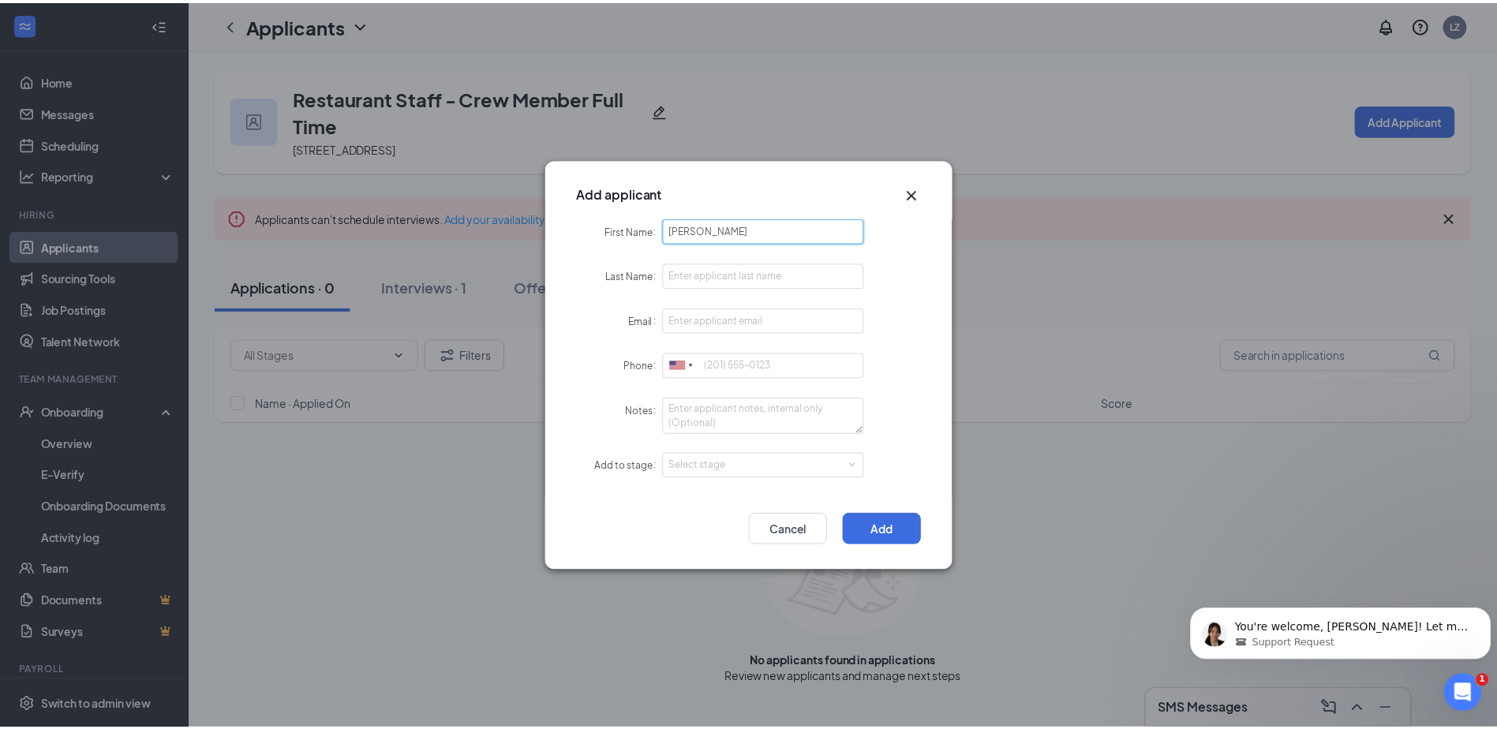
scroll to position [0, 0]
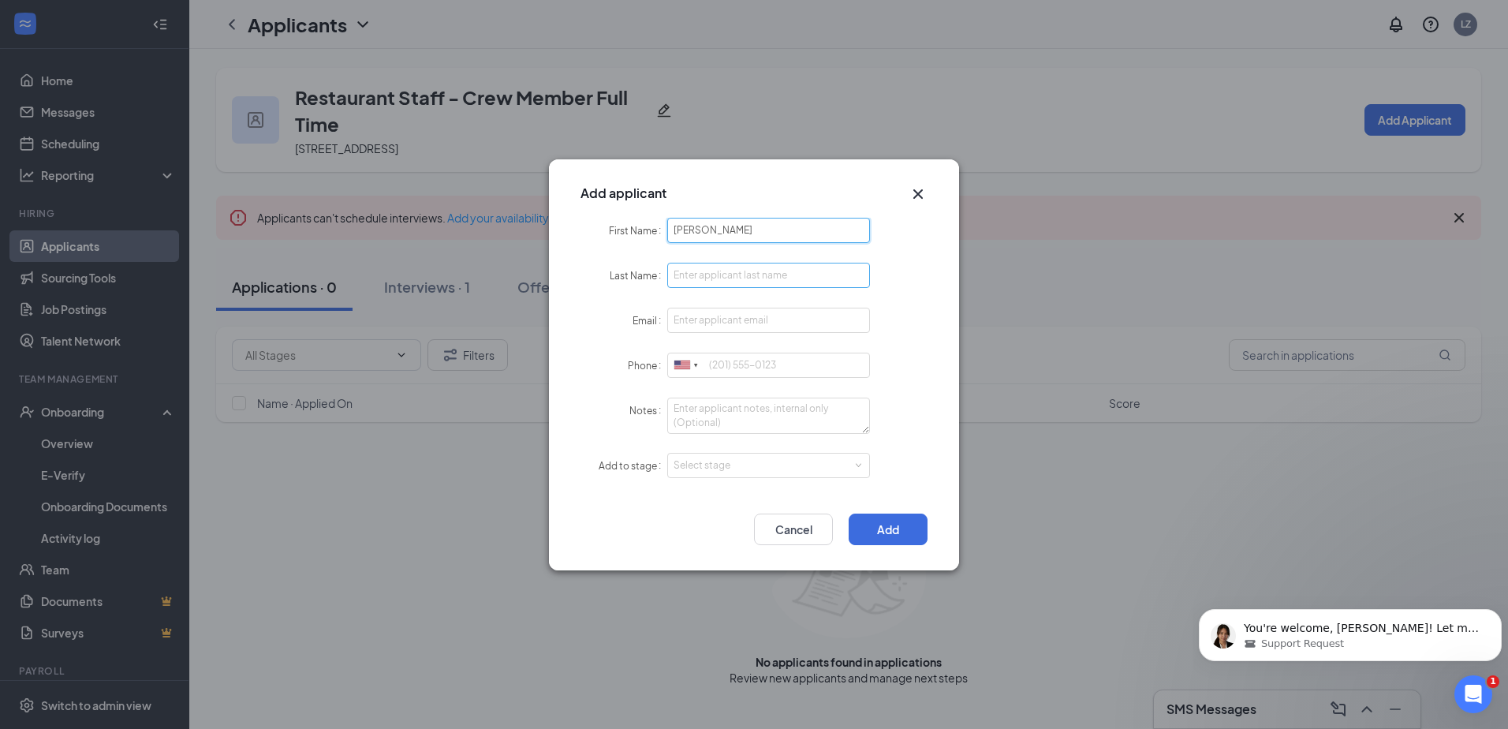
type input "[PERSON_NAME]"
click at [741, 271] on input "Last Name" at bounding box center [768, 275] width 203 height 25
type input "[PERSON_NAME]"
click at [721, 317] on input "Email" at bounding box center [768, 320] width 203 height 25
type input "[EMAIL_ADDRESS][DOMAIN_NAME]"
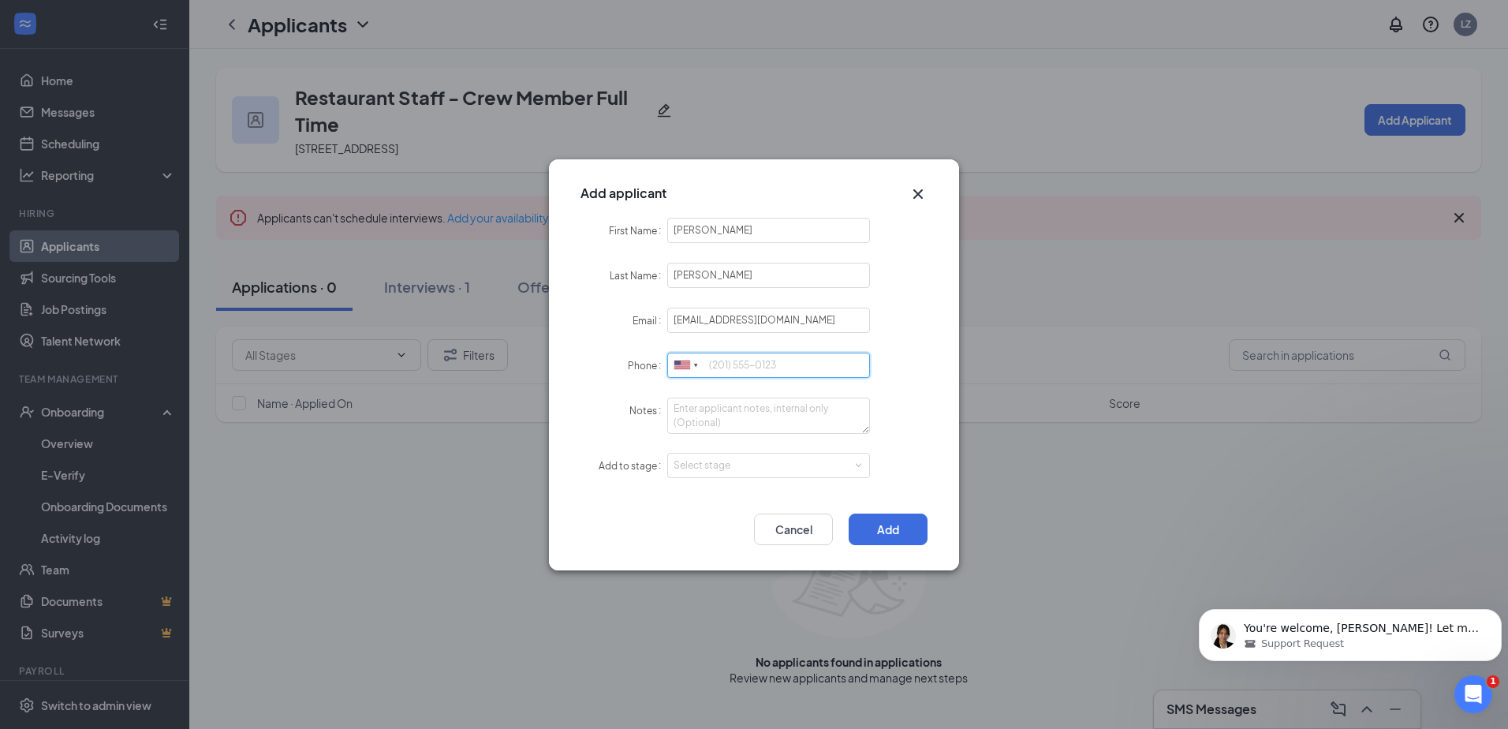
click at [716, 368] on input "Phone" at bounding box center [768, 365] width 203 height 25
type input "5072446085"
click at [698, 411] on textarea "Notes" at bounding box center [768, 416] width 203 height 36
click at [693, 467] on div "Select stage" at bounding box center [765, 466] width 183 height 16
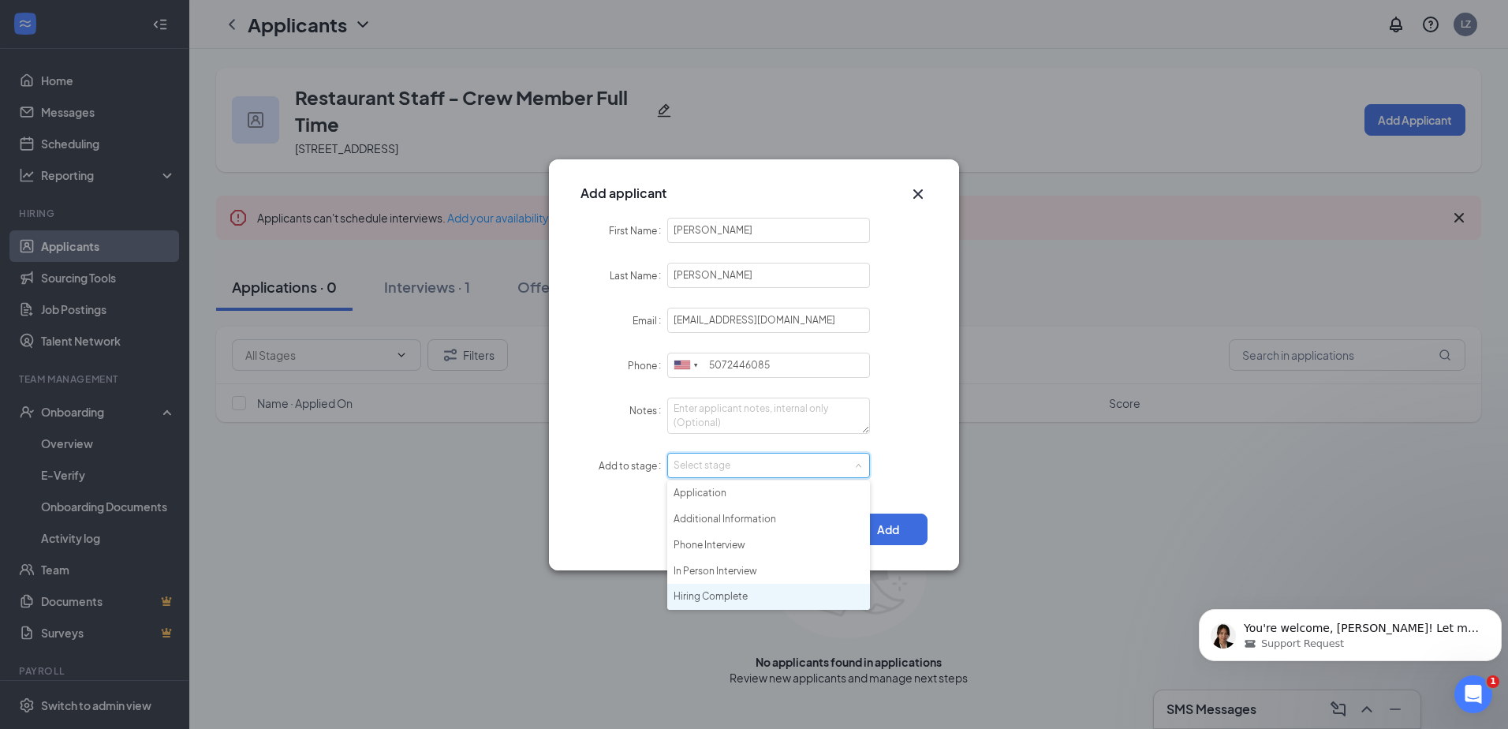
click at [708, 598] on li "Hiring Complete" at bounding box center [768, 597] width 203 height 26
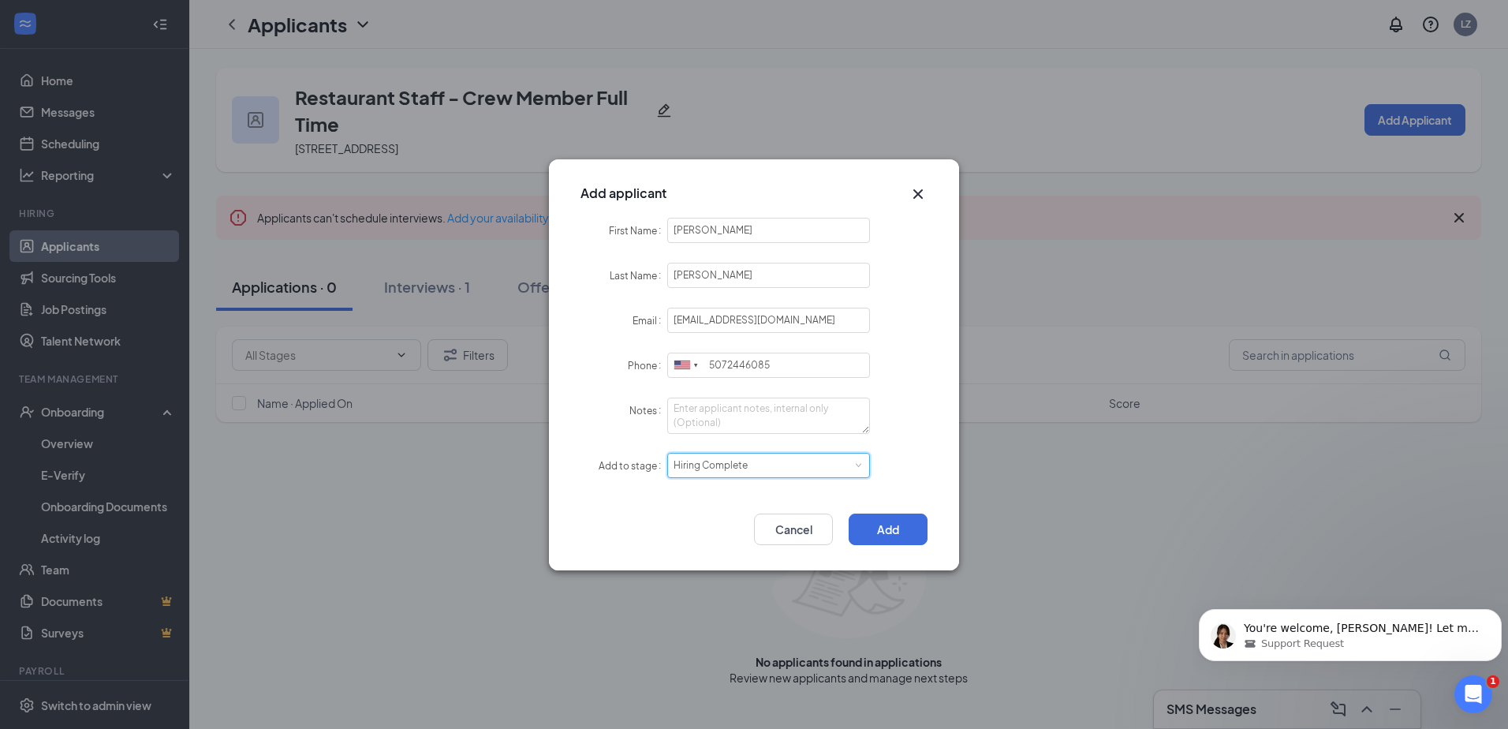
click at [843, 463] on div "Select stage Hiring Complete" at bounding box center [769, 466] width 190 height 24
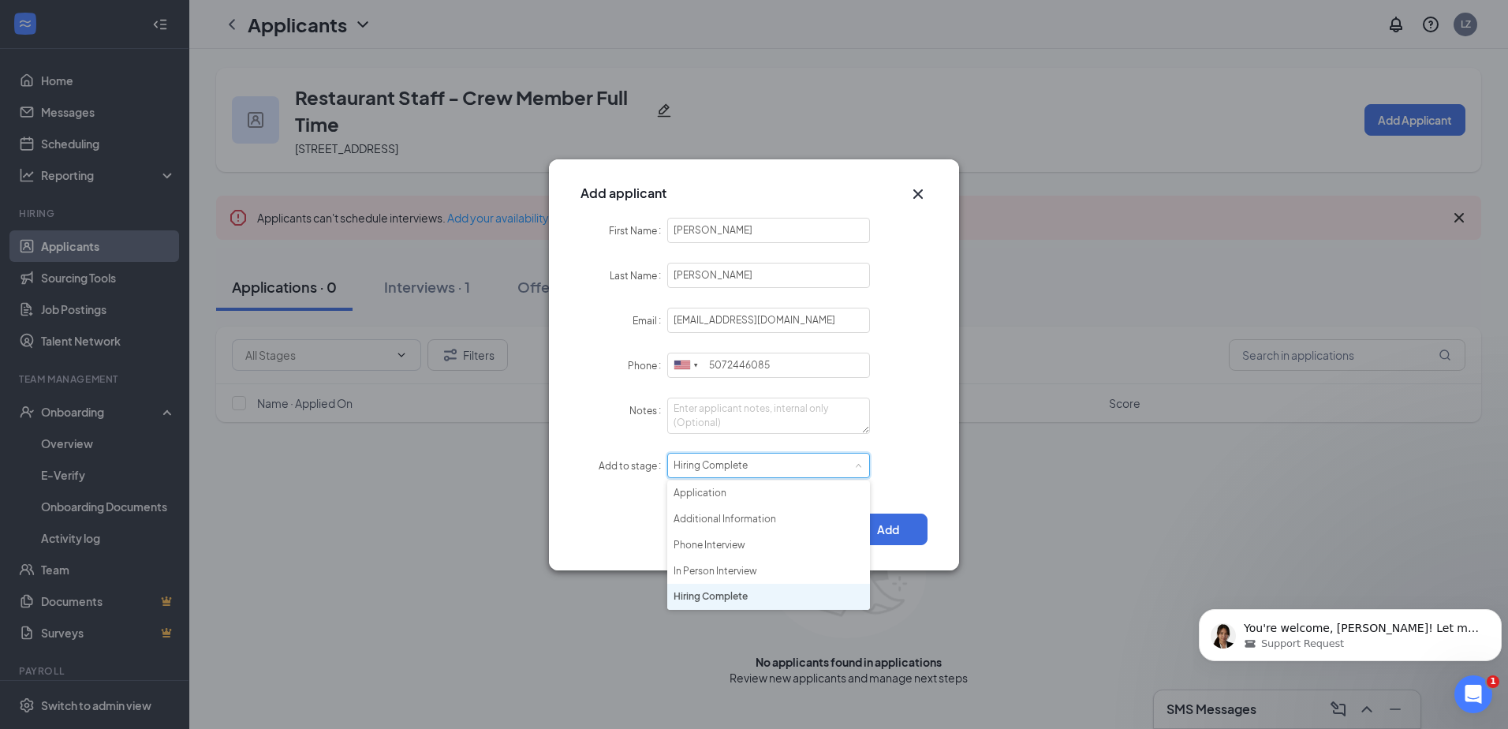
click at [843, 462] on div "Select stage Hiring Complete" at bounding box center [769, 466] width 190 height 24
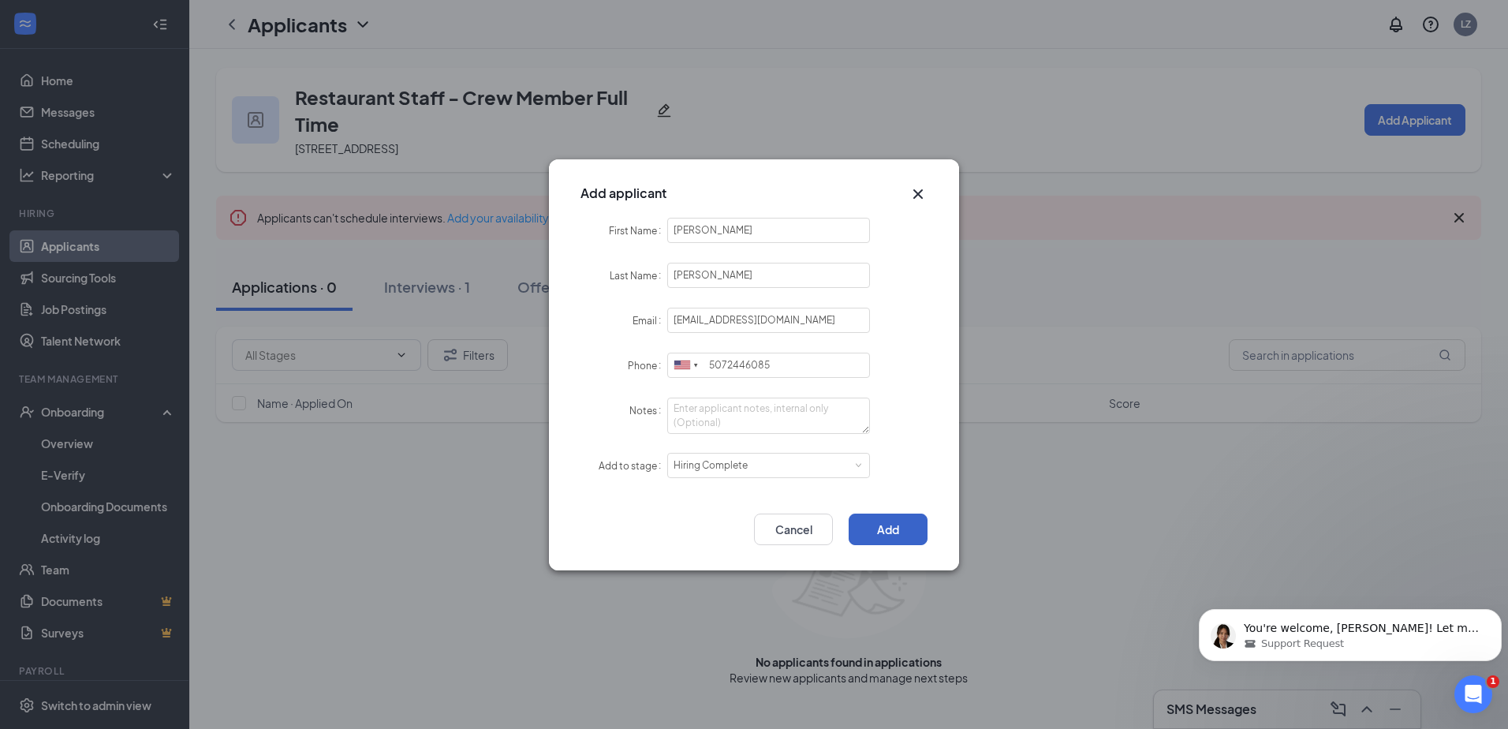
click at [878, 533] on button "Add" at bounding box center [888, 530] width 79 height 32
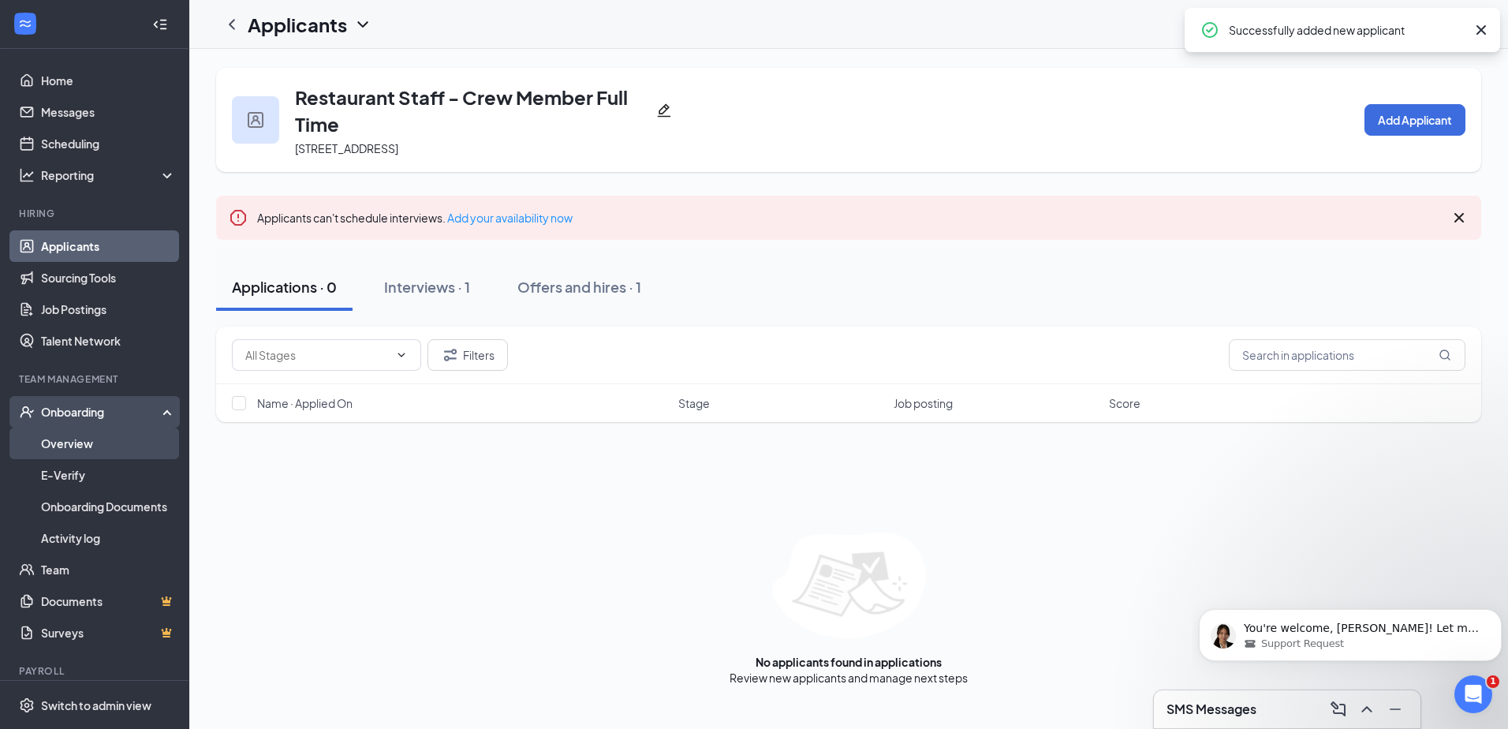
click at [84, 436] on link "Overview" at bounding box center [108, 444] width 135 height 32
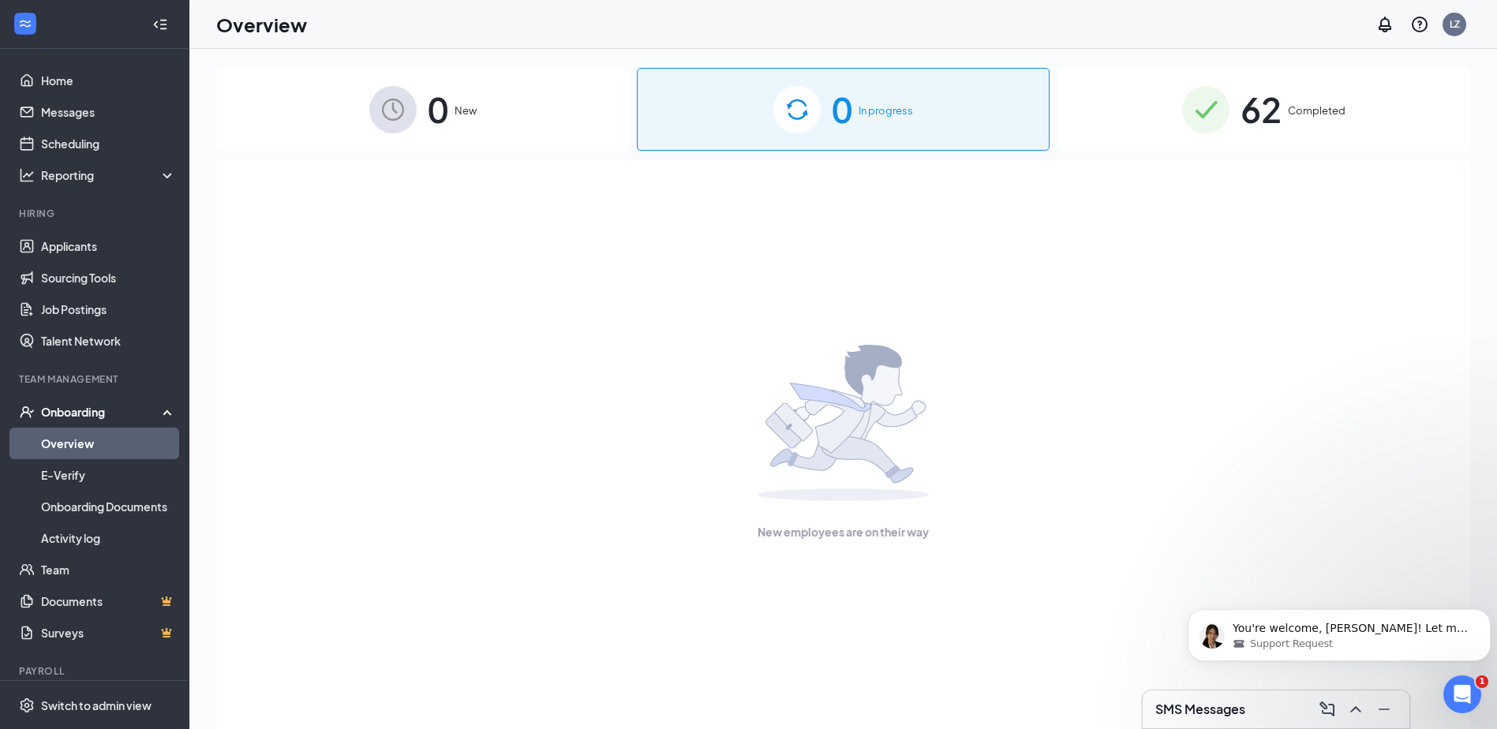
click at [511, 136] on div "0 New" at bounding box center [422, 109] width 413 height 83
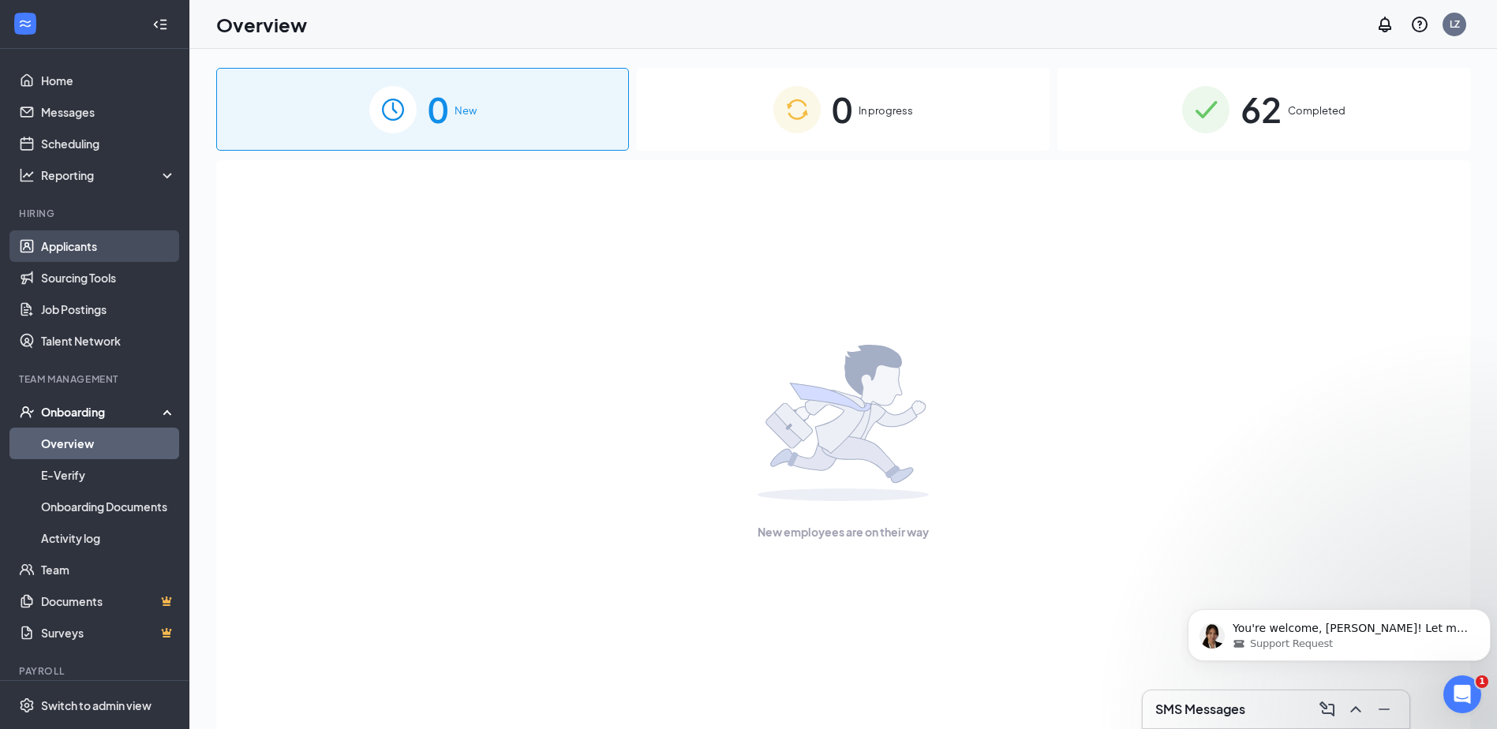
click at [90, 252] on link "Applicants" at bounding box center [108, 246] width 135 height 32
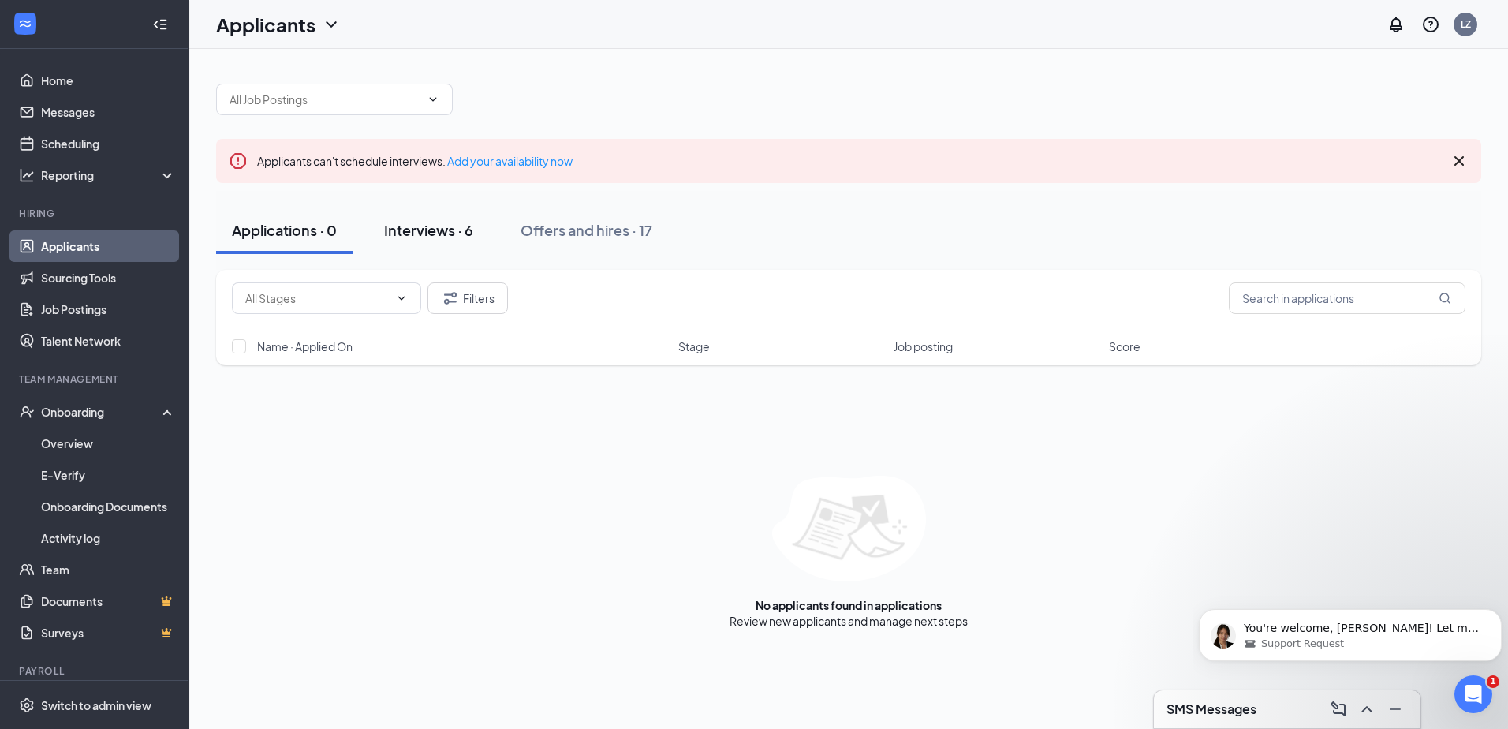
click at [454, 232] on div "Interviews · 6" at bounding box center [428, 230] width 89 height 20
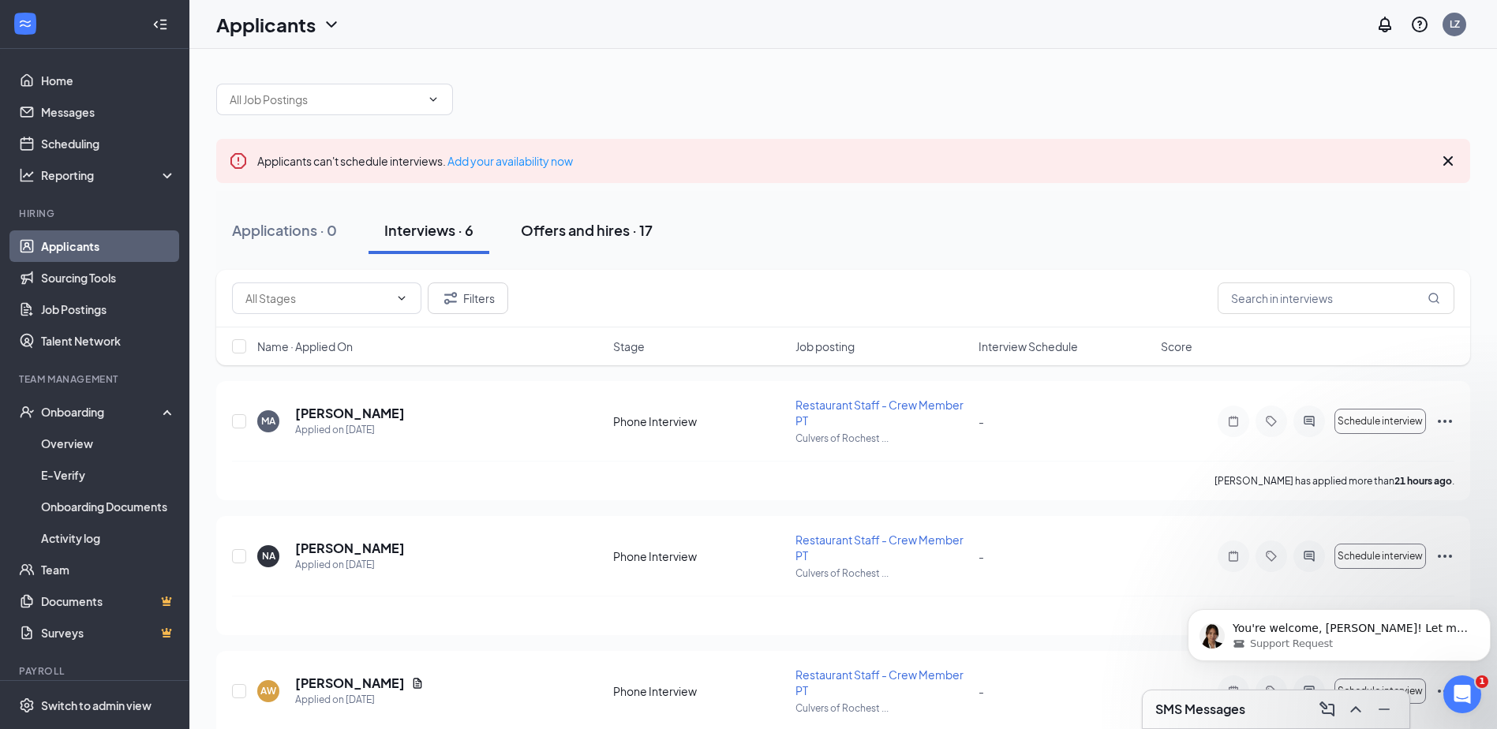
click at [533, 218] on button "Offers and hires · 17" at bounding box center [586, 230] width 163 height 47
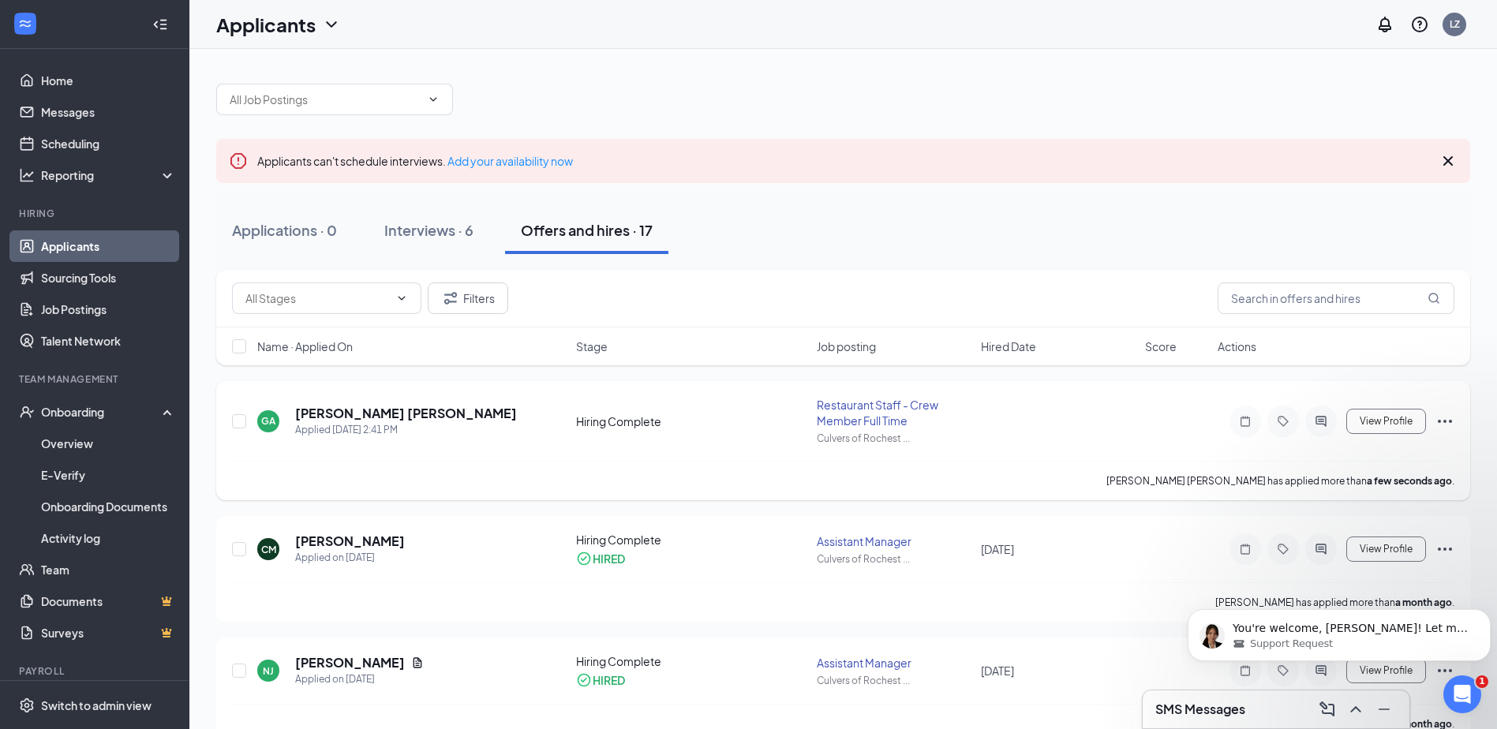
click at [1446, 416] on icon "Ellipses" at bounding box center [1444, 421] width 19 height 19
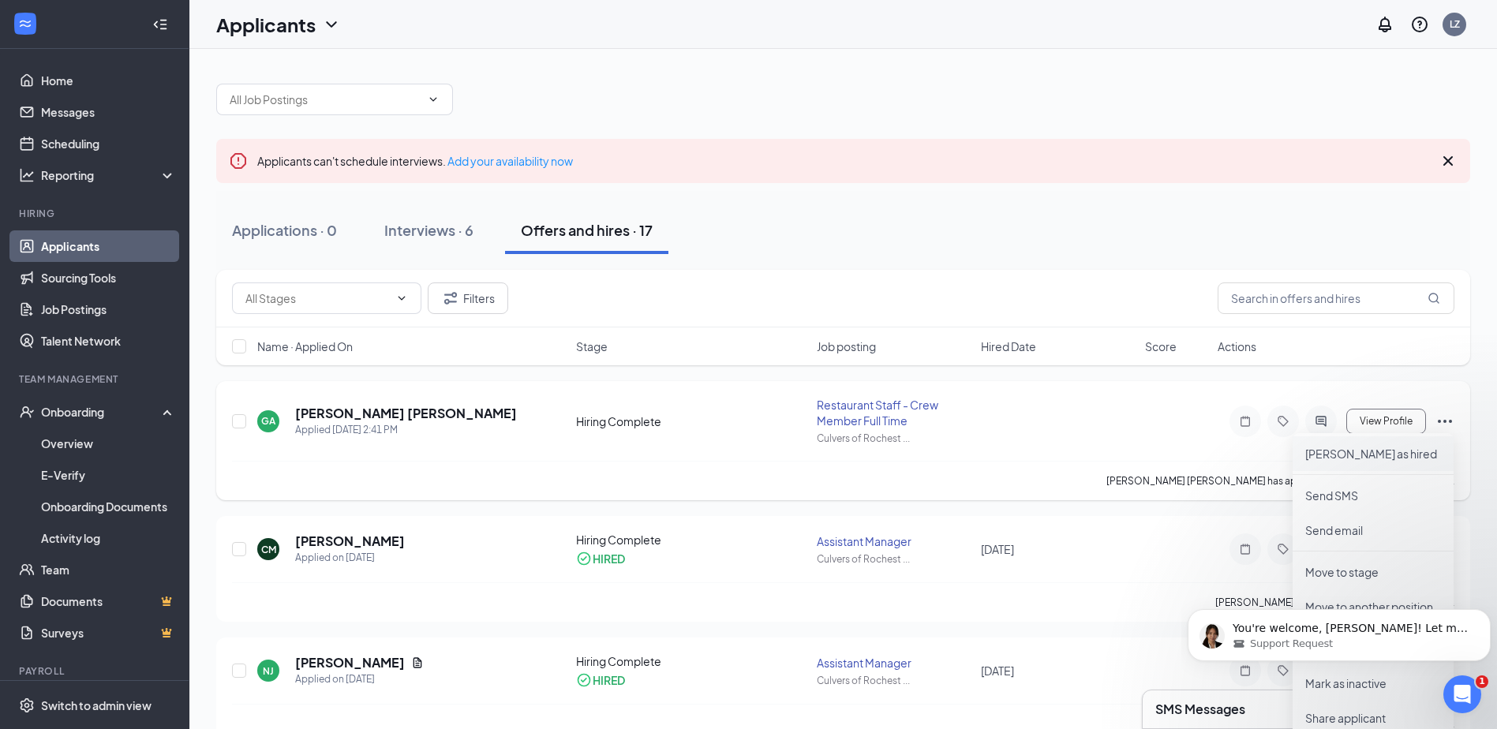
click at [1388, 460] on p "[PERSON_NAME] as hired" at bounding box center [1373, 454] width 136 height 16
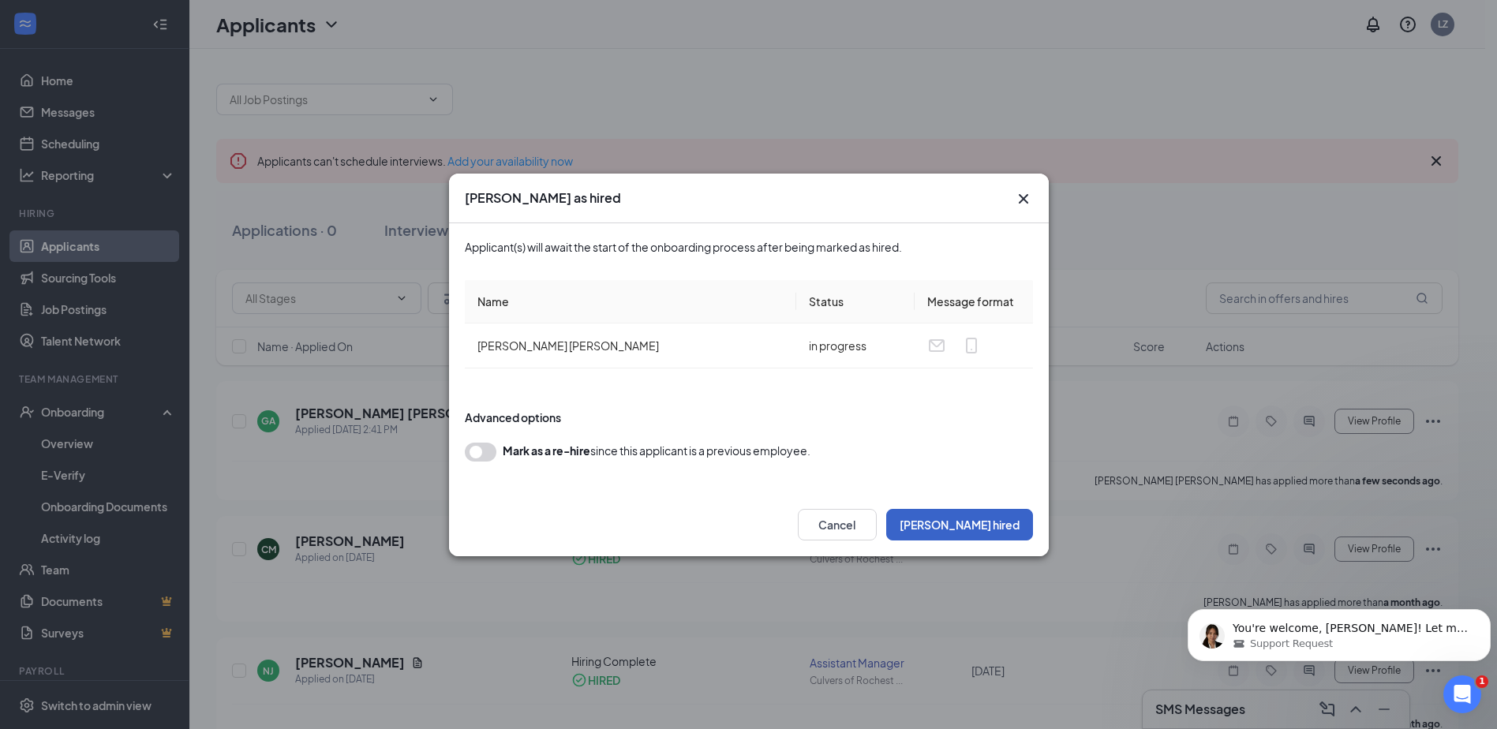
click at [985, 527] on button "[PERSON_NAME] hired" at bounding box center [959, 525] width 147 height 32
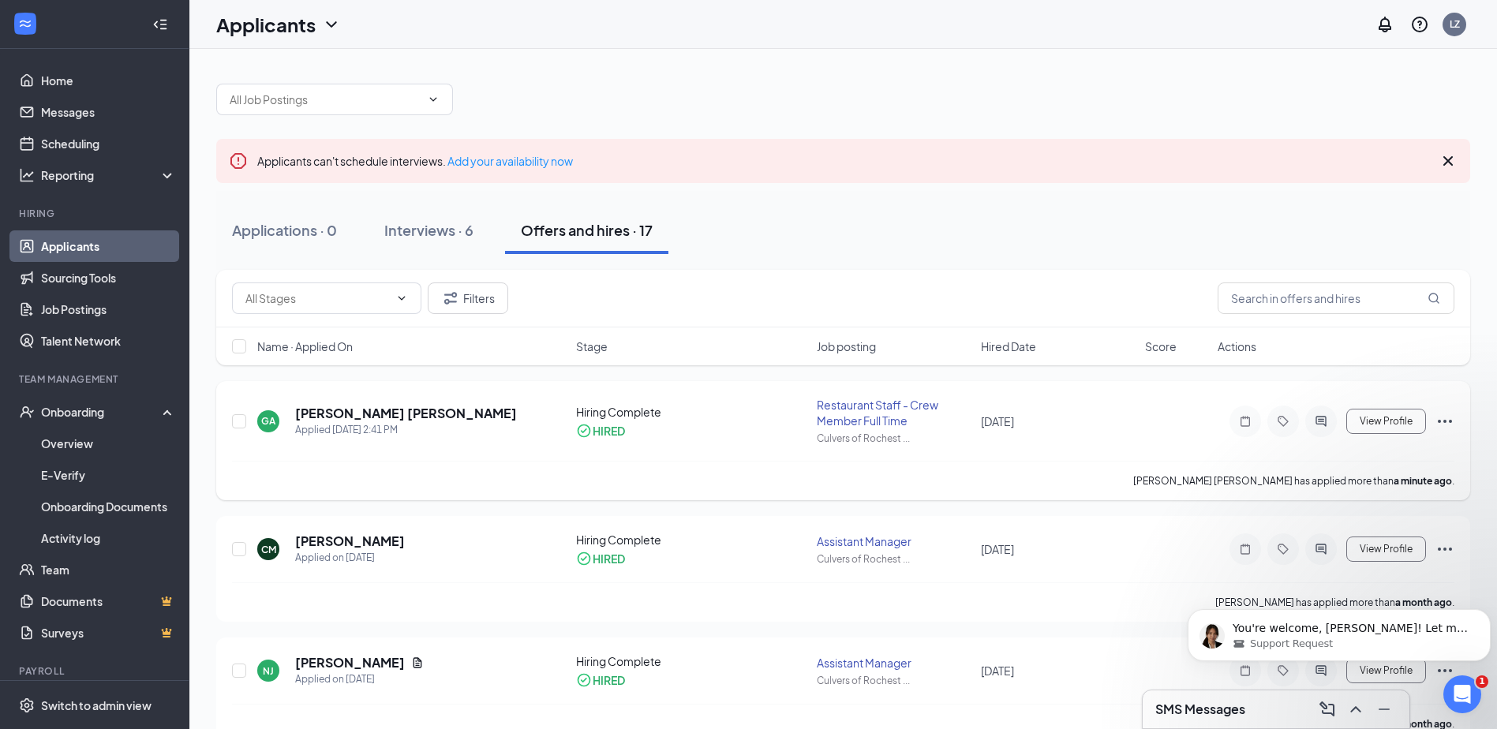
click at [1442, 419] on icon "Ellipses" at bounding box center [1444, 421] width 19 height 19
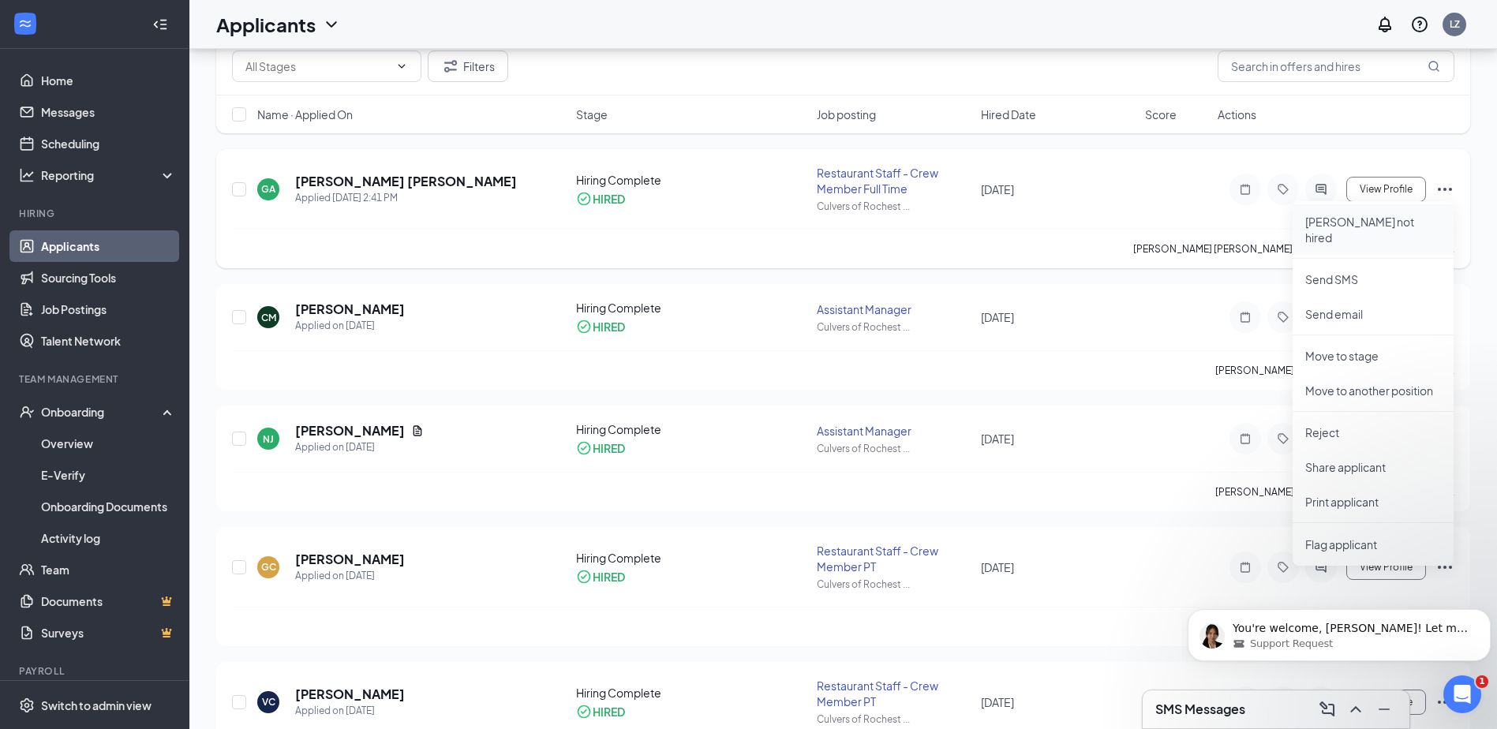
scroll to position [237, 0]
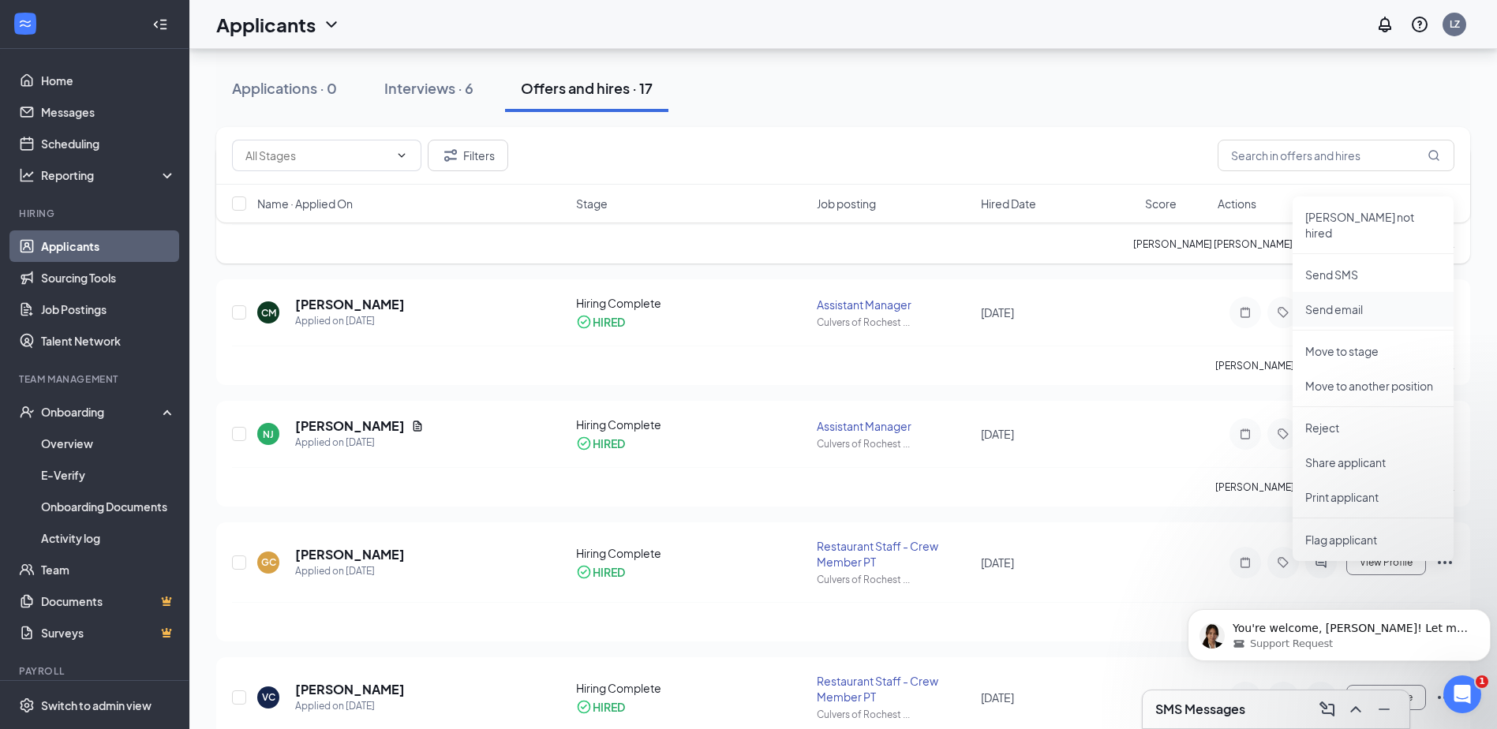
click at [1340, 301] on p "Send email" at bounding box center [1373, 309] width 136 height 16
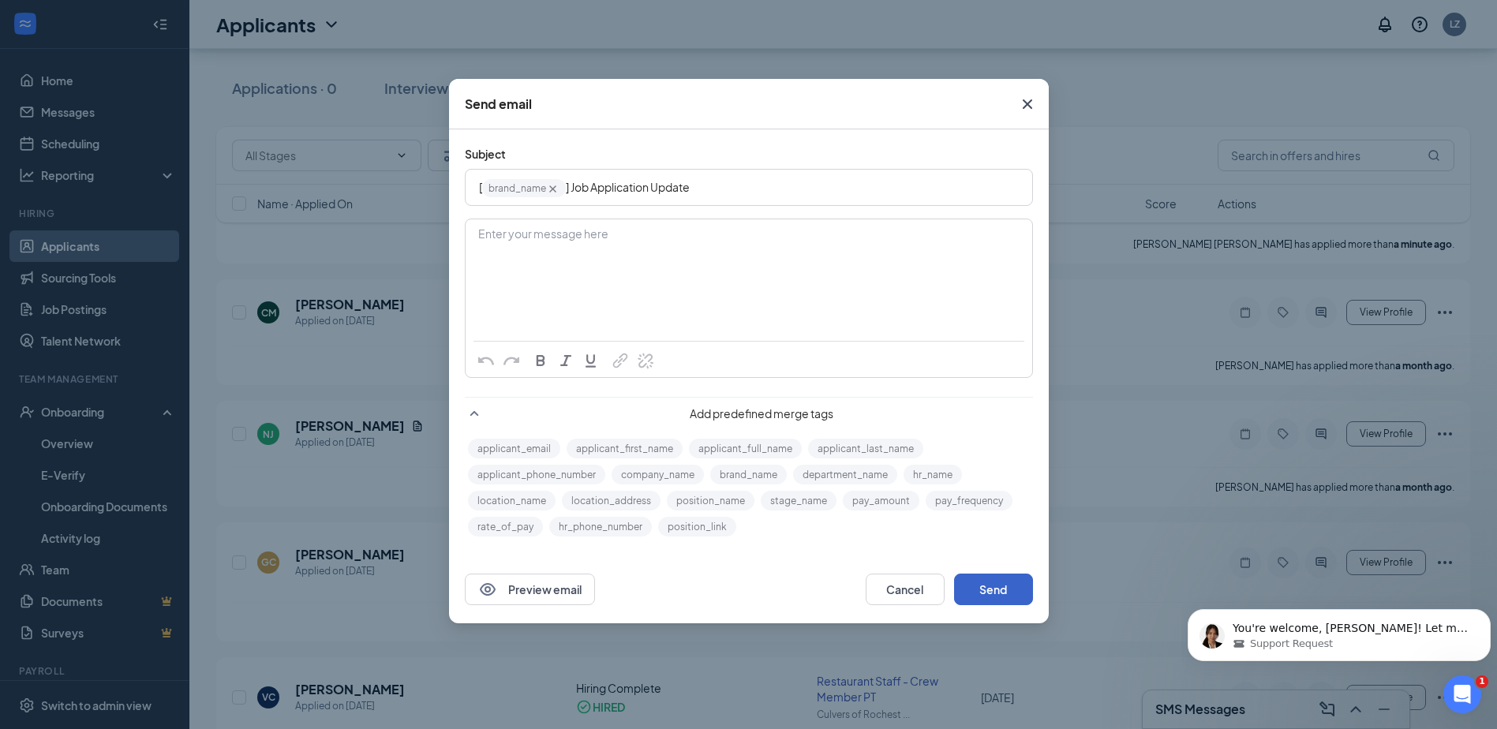
click at [1007, 585] on button "Send" at bounding box center [993, 590] width 79 height 32
click at [1026, 107] on icon "Cross" at bounding box center [1027, 104] width 19 height 19
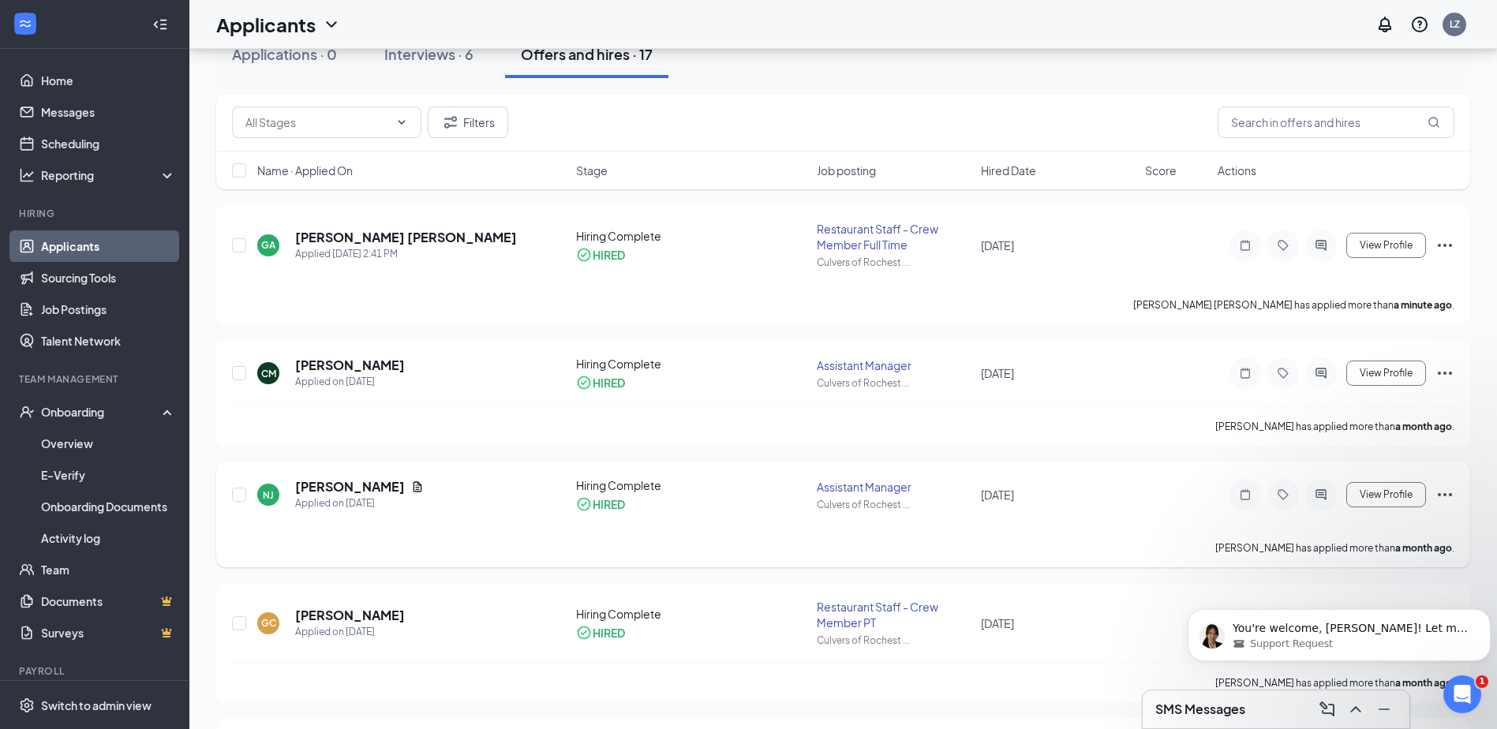
scroll to position [79, 0]
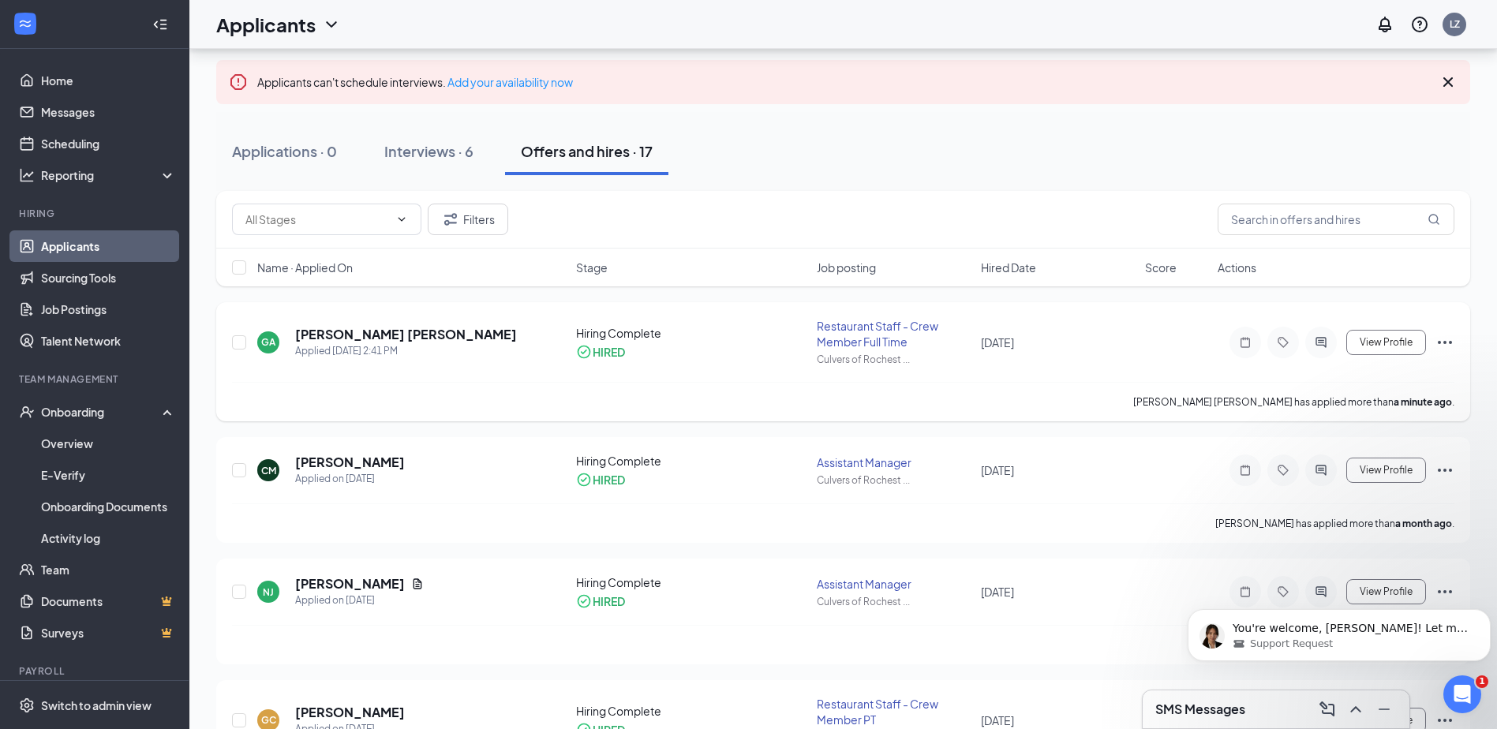
click at [1444, 341] on icon "Ellipses" at bounding box center [1444, 342] width 14 height 3
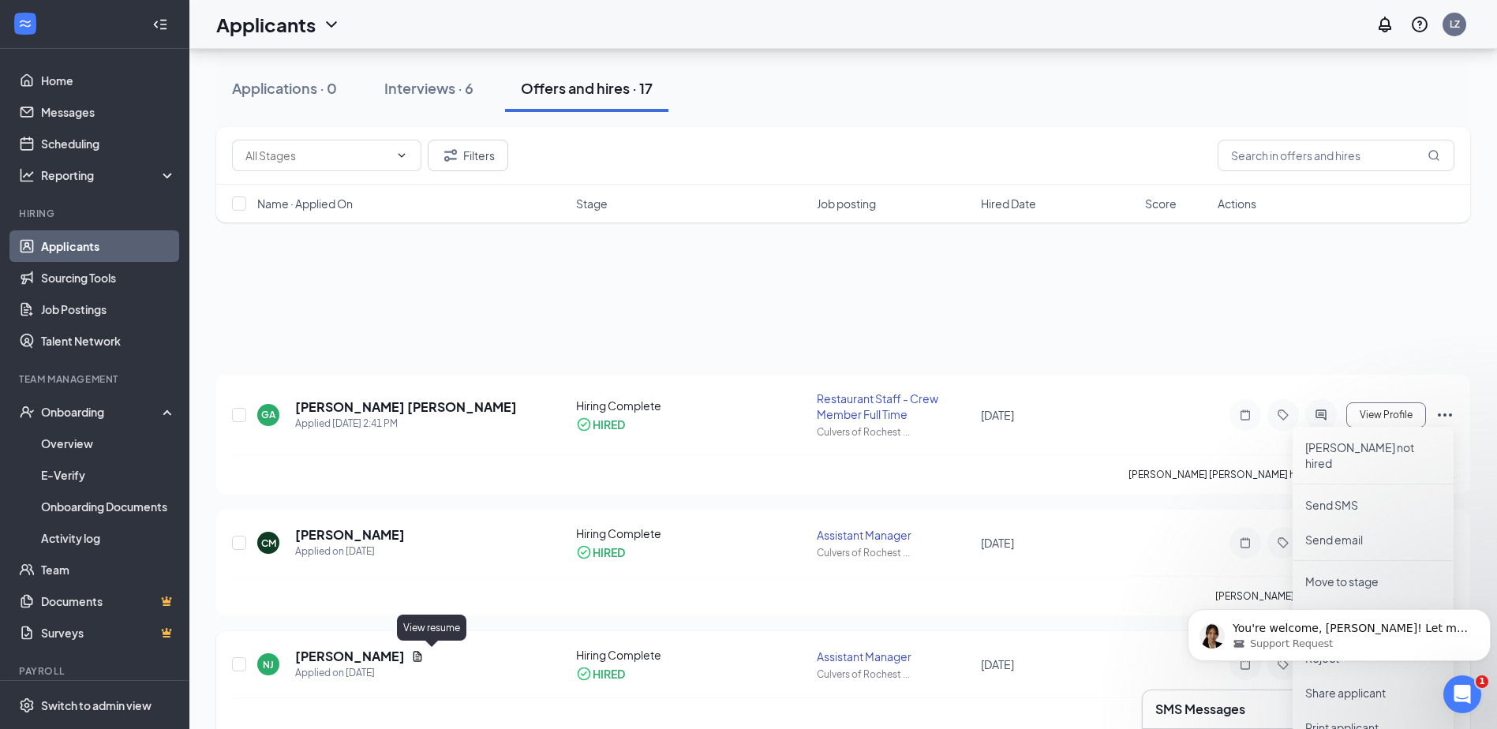
scroll to position [0, 0]
